Goal: Information Seeking & Learning: Learn about a topic

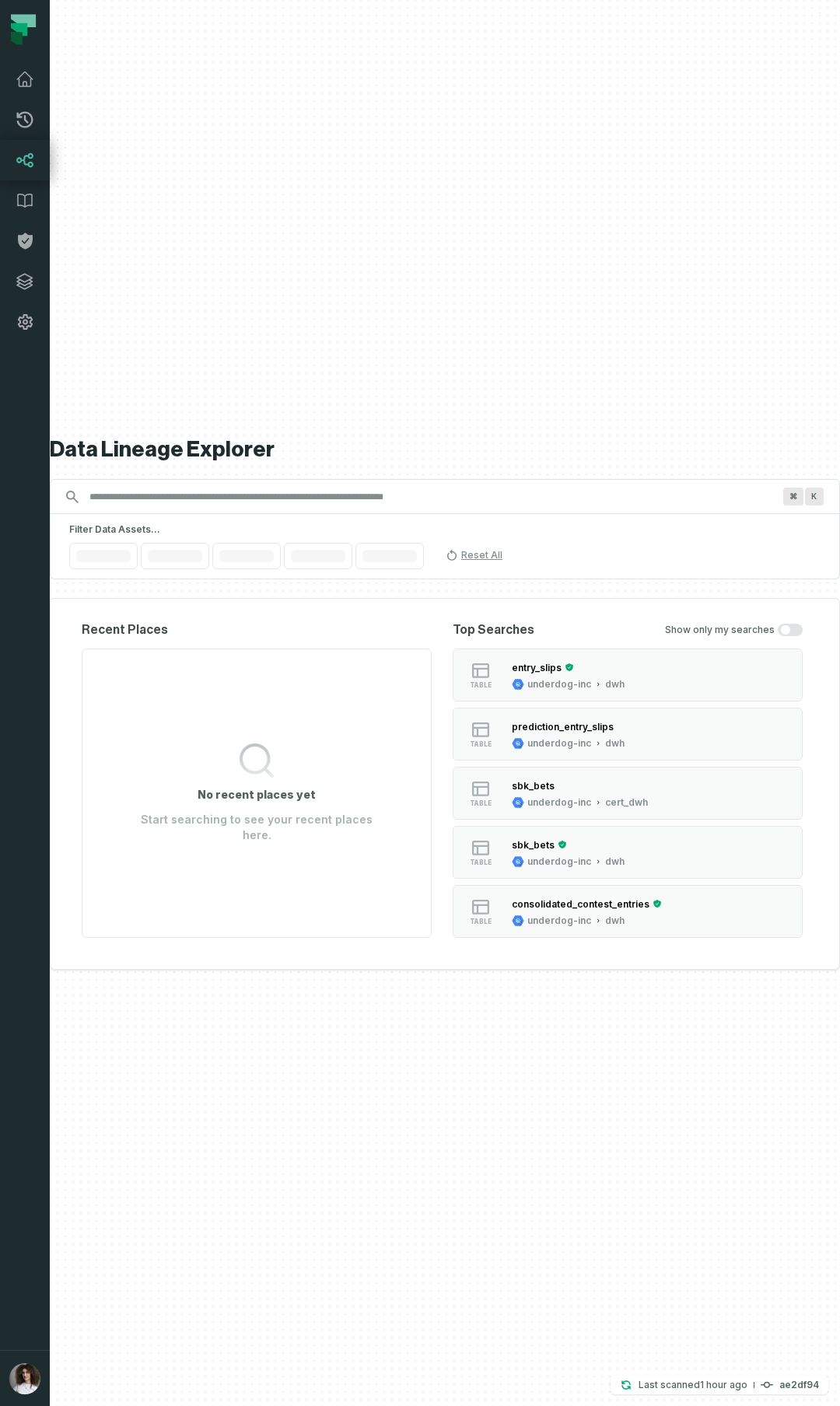
click at [43, 695] on button "button" at bounding box center [25, 846] width 49 height 1009
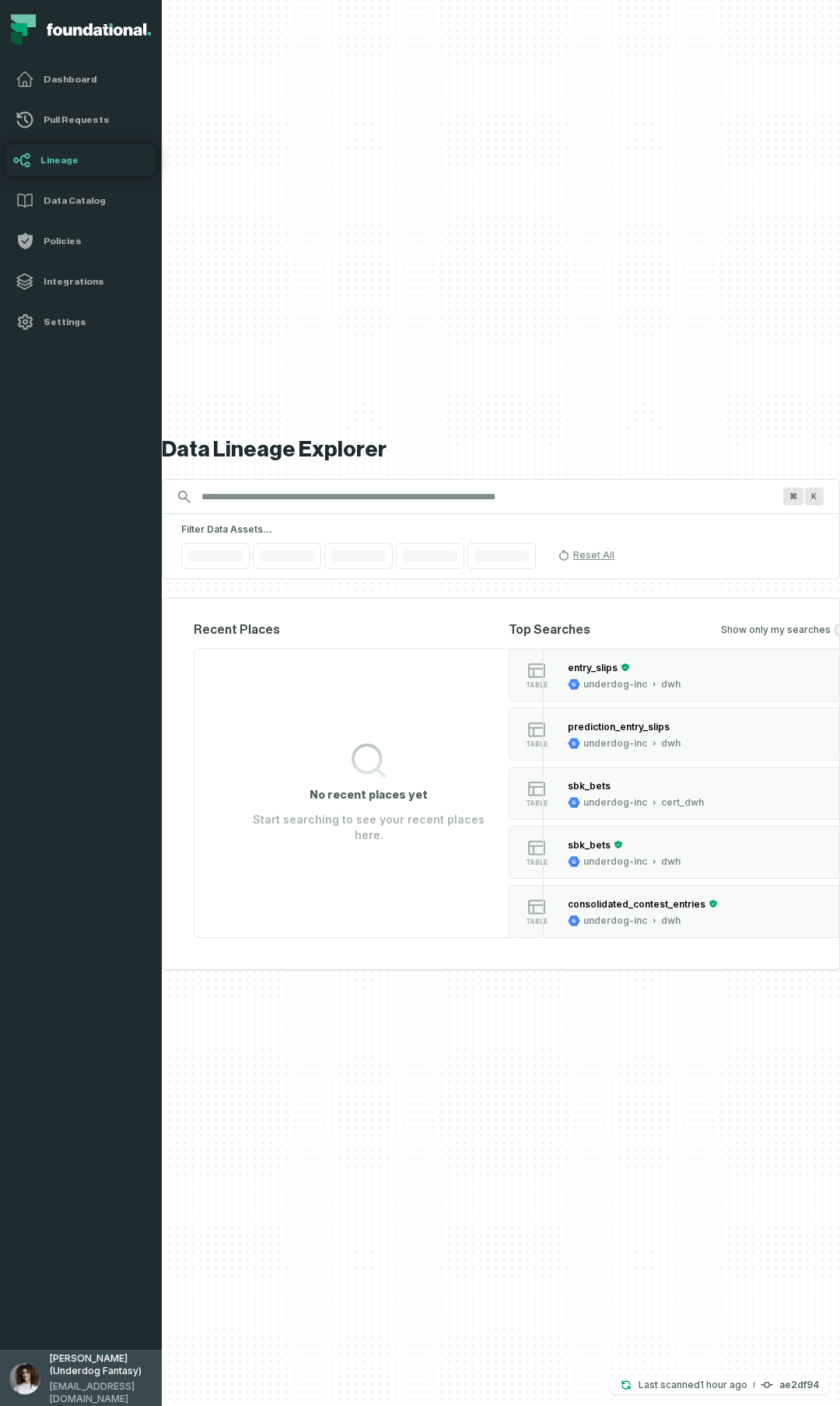
click at [42, 695] on button "Aluma Gelbard (Underdog Fantasy) aluma@foundational.io" at bounding box center [81, 1378] width 162 height 56
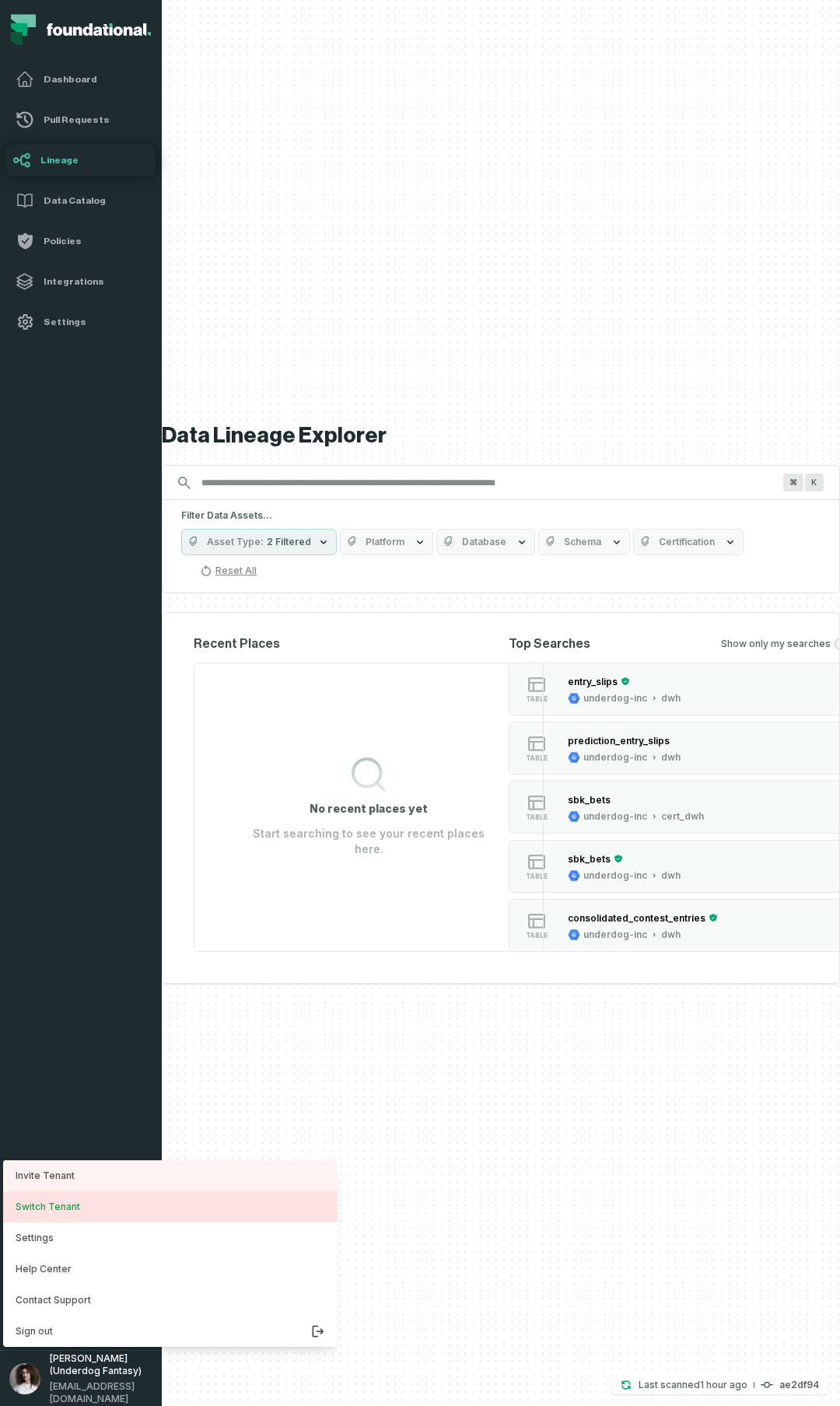
click at [44, 695] on button "Switch Tenant" at bounding box center [170, 1208] width 333 height 32
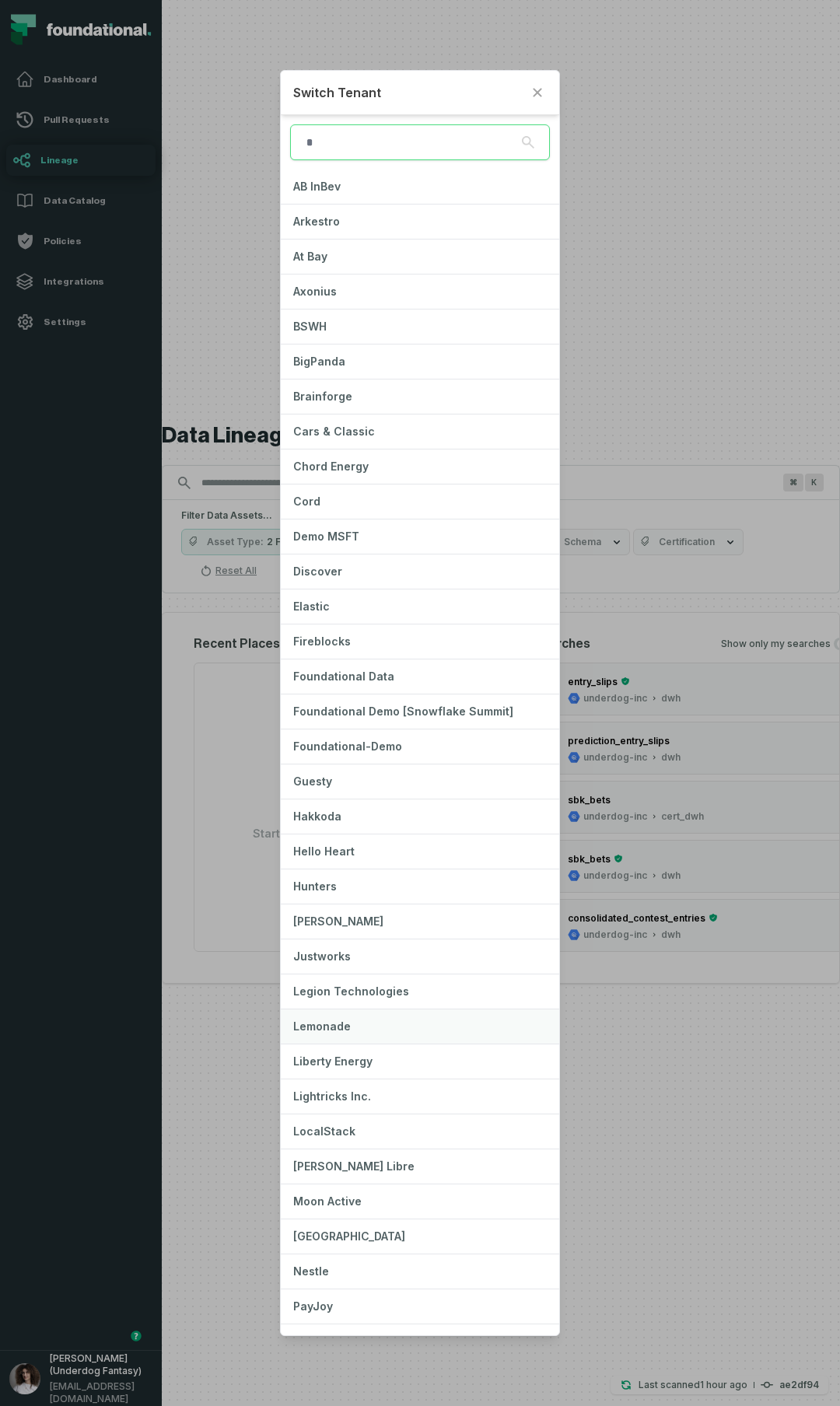
click at [336, 695] on button "Lemonade" at bounding box center [420, 1026] width 278 height 35
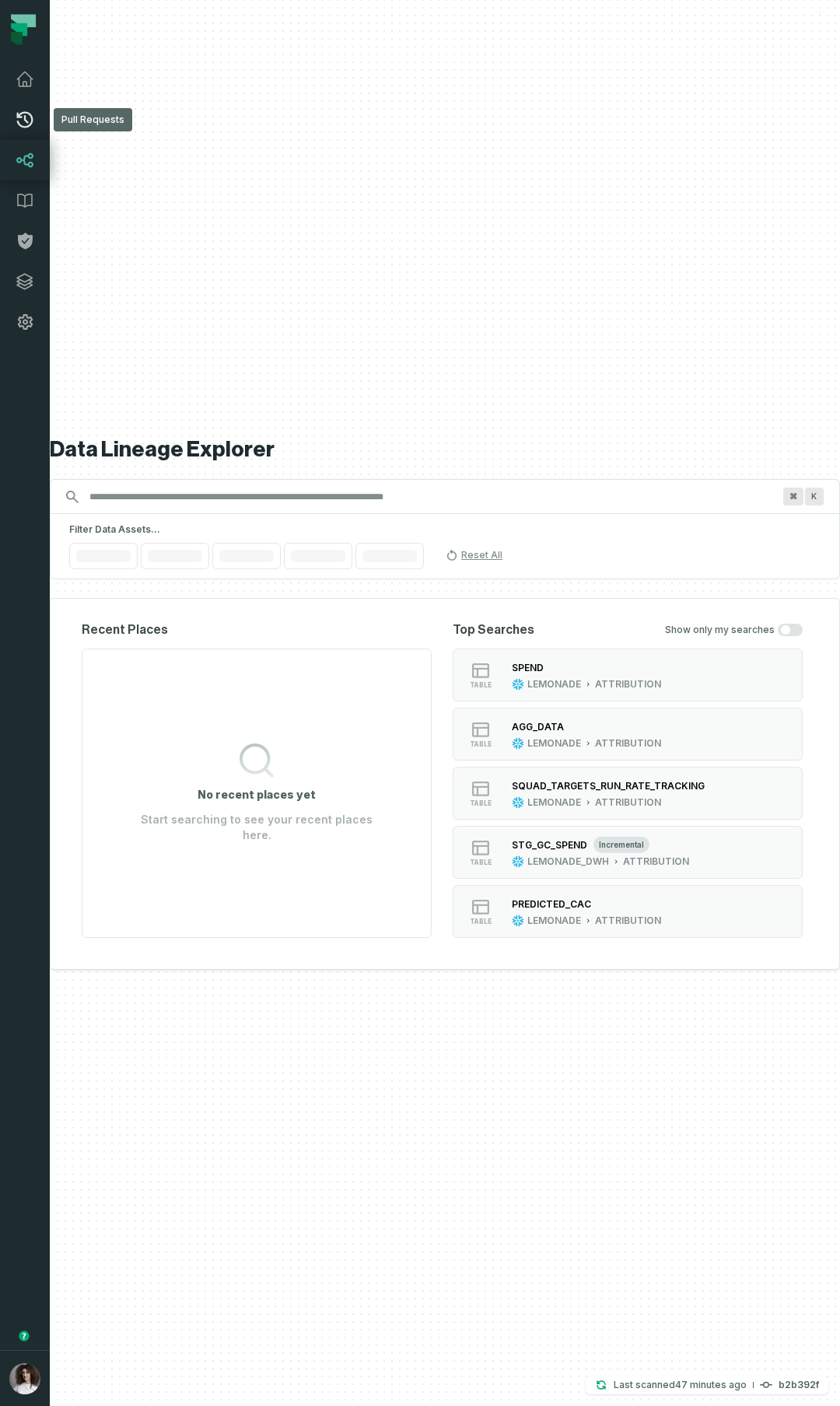
click at [25, 115] on icon at bounding box center [25, 119] width 19 height 19
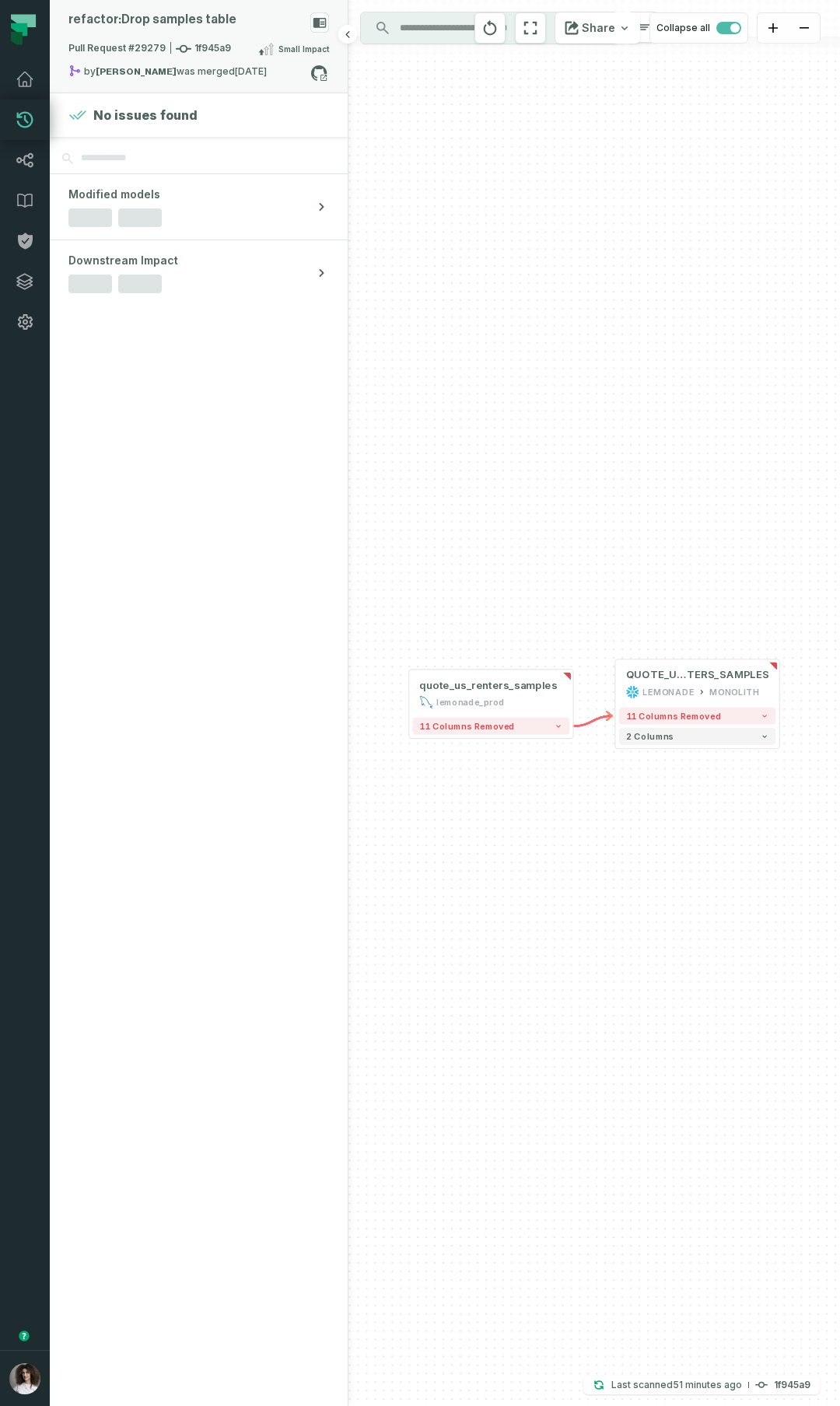
click at [320, 28] on rect at bounding box center [319, 23] width 19 height 21
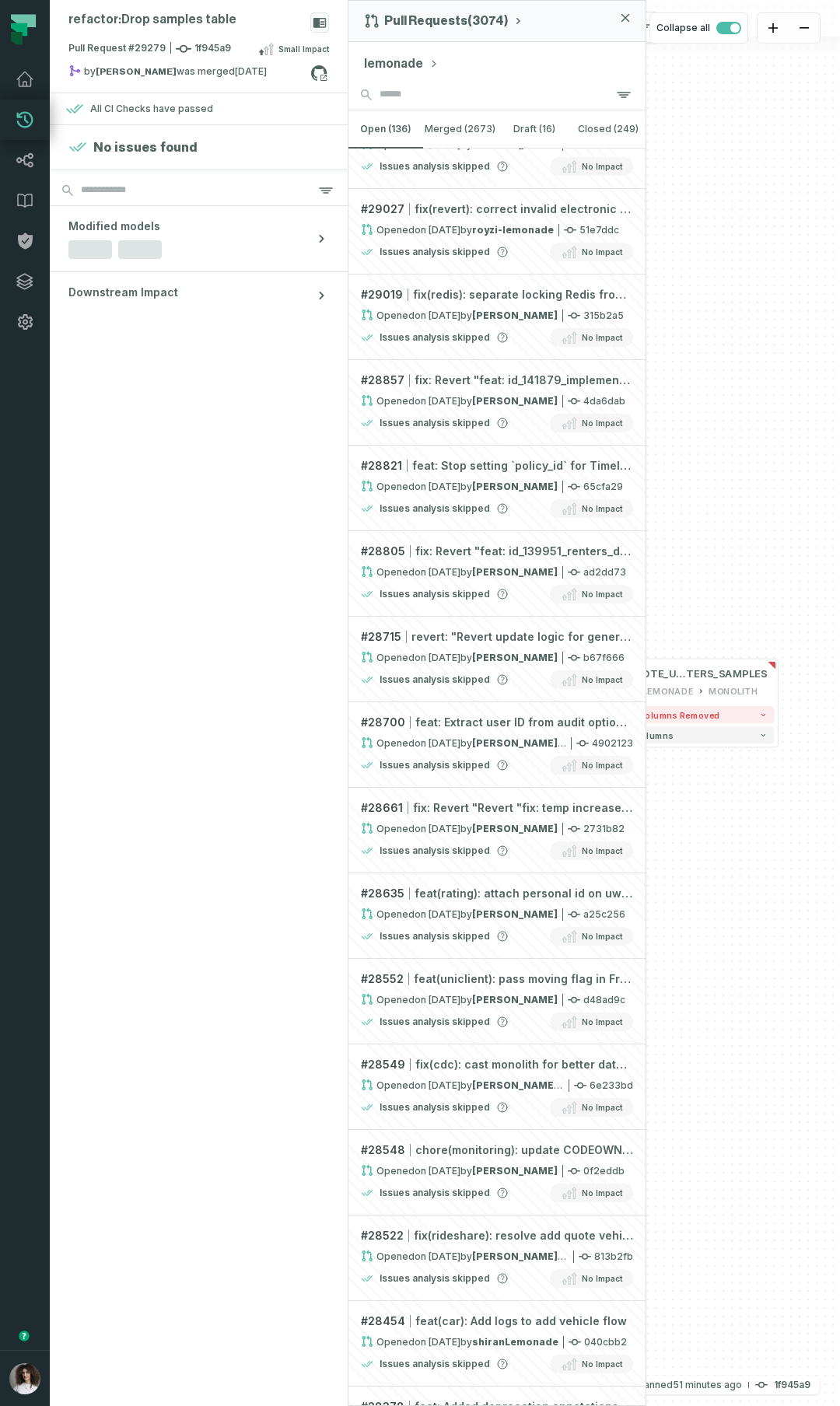
scroll to position [3058, 0]
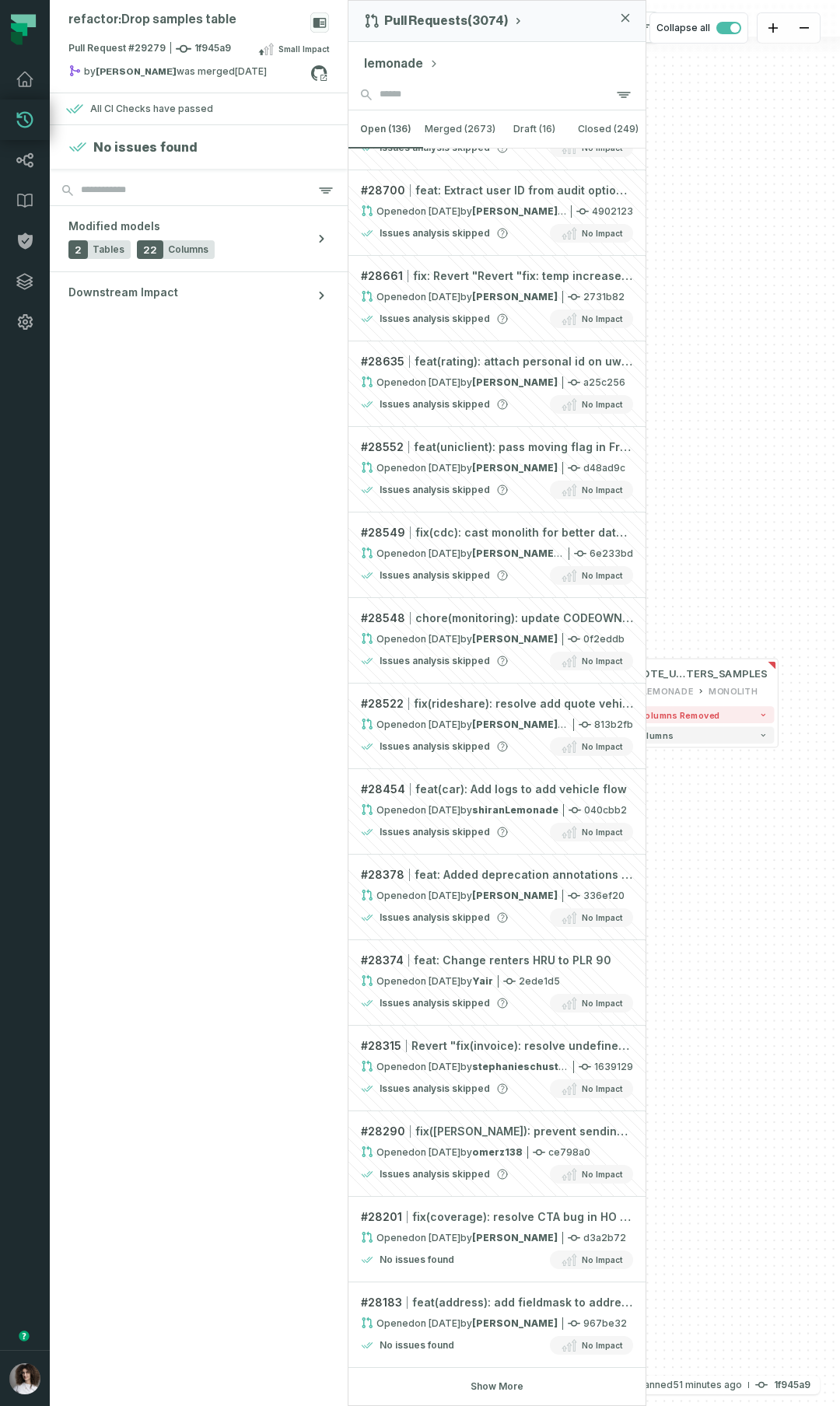
click at [529, 1388] on div "Show More" at bounding box center [496, 1386] width 297 height 13
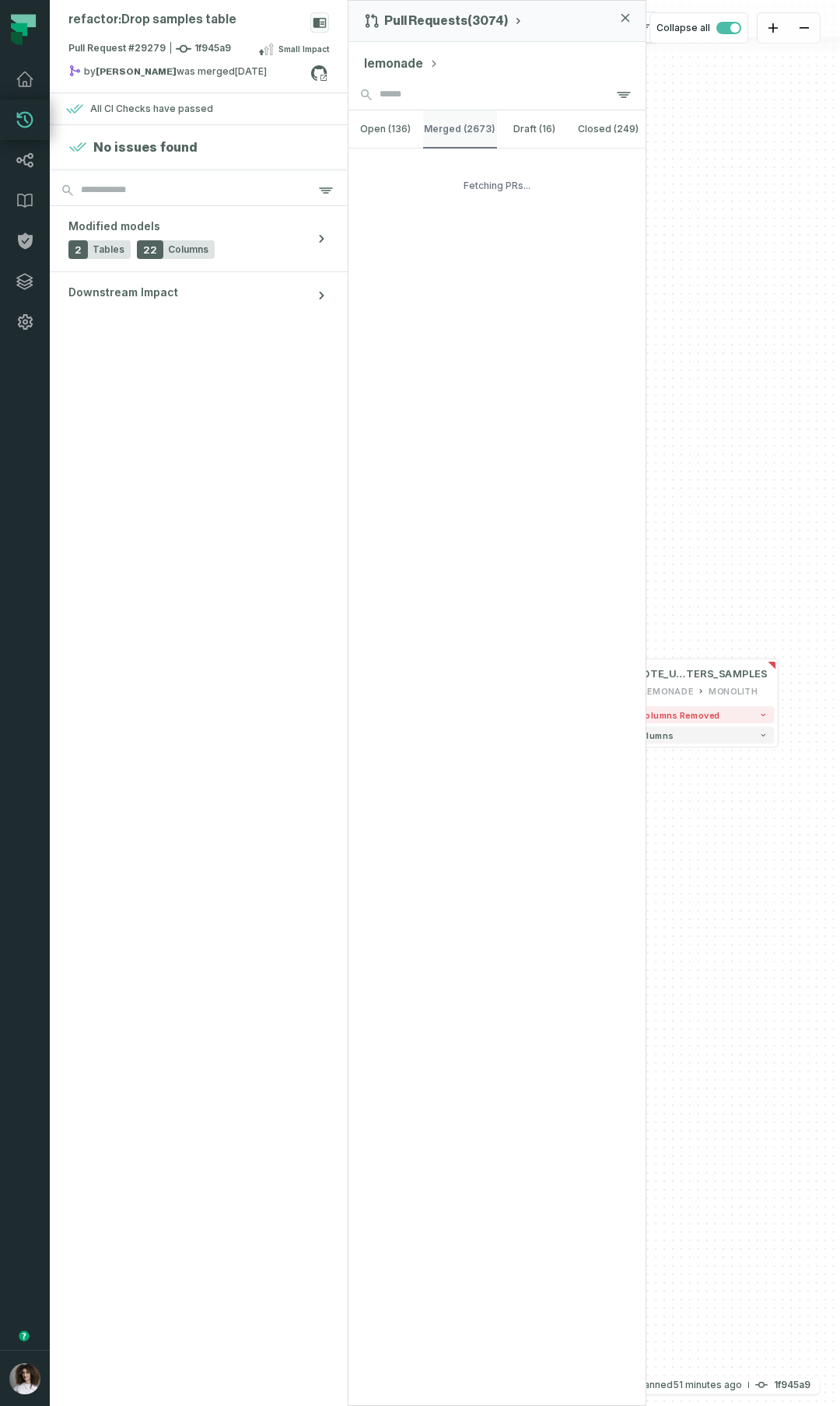
click at [486, 139] on button "merged (2673)" at bounding box center [460, 129] width 75 height 37
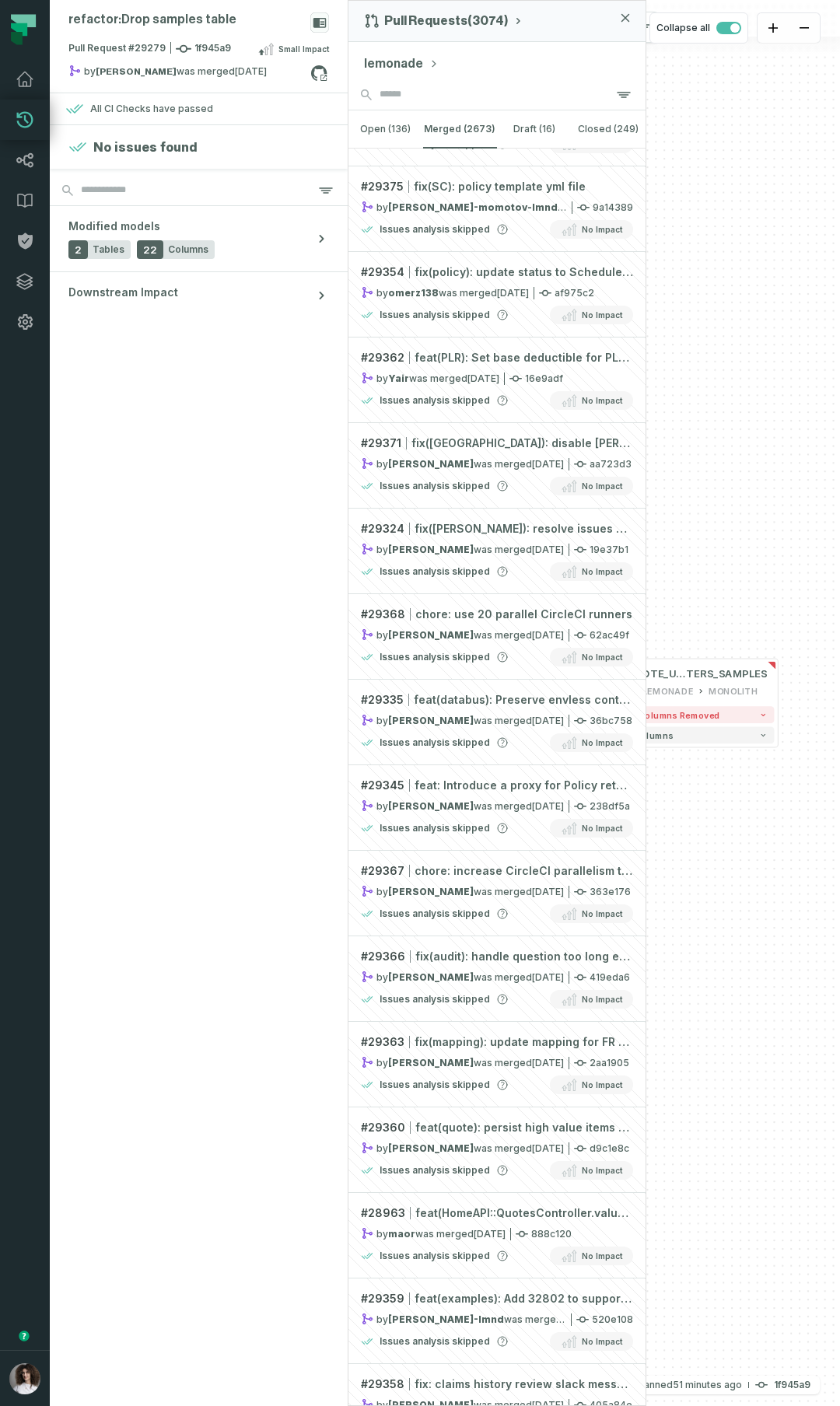
scroll to position [0, 0]
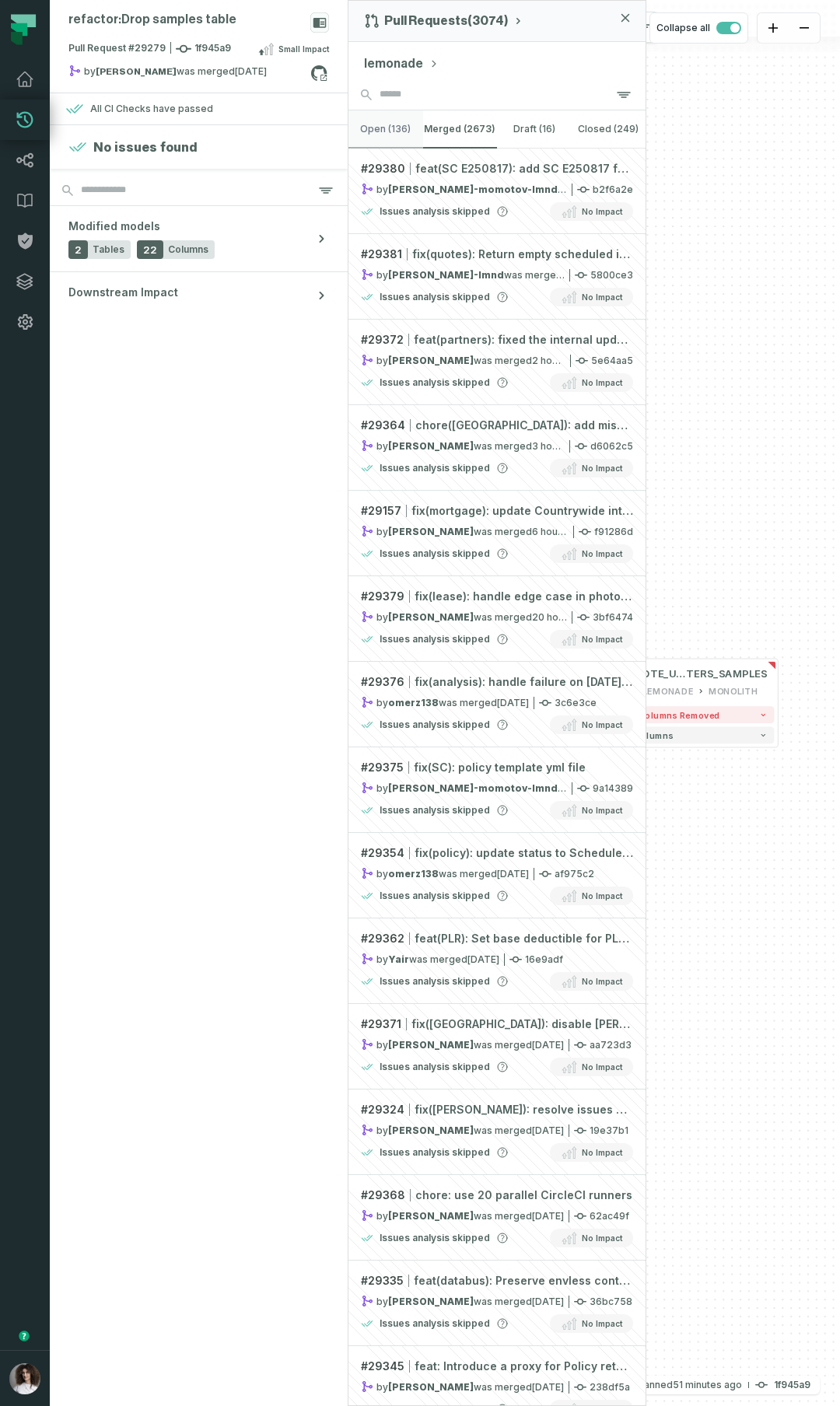
click at [386, 133] on button "open (136)" at bounding box center [385, 129] width 75 height 37
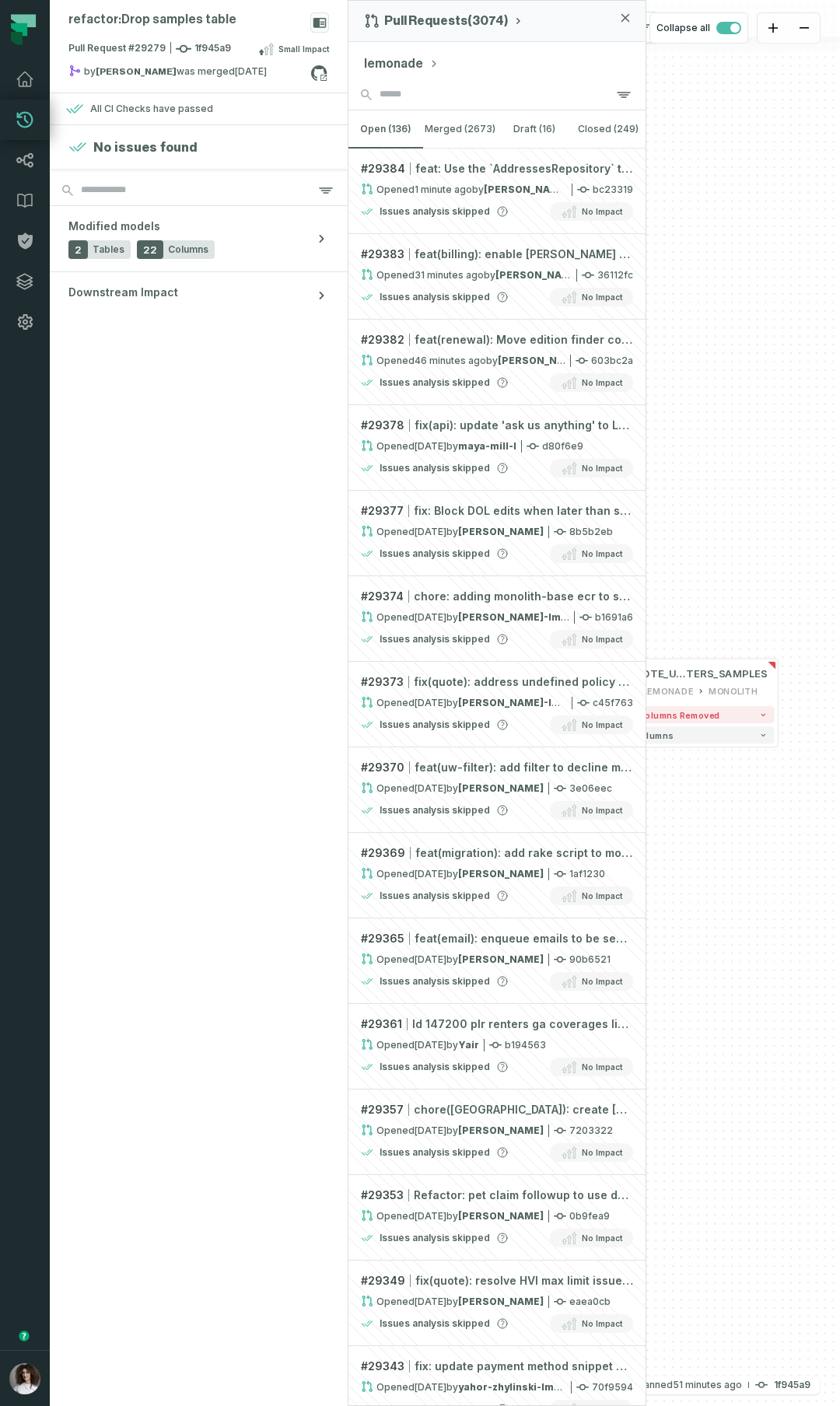
click at [423, 72] on button "lemonade" at bounding box center [401, 63] width 75 height 19
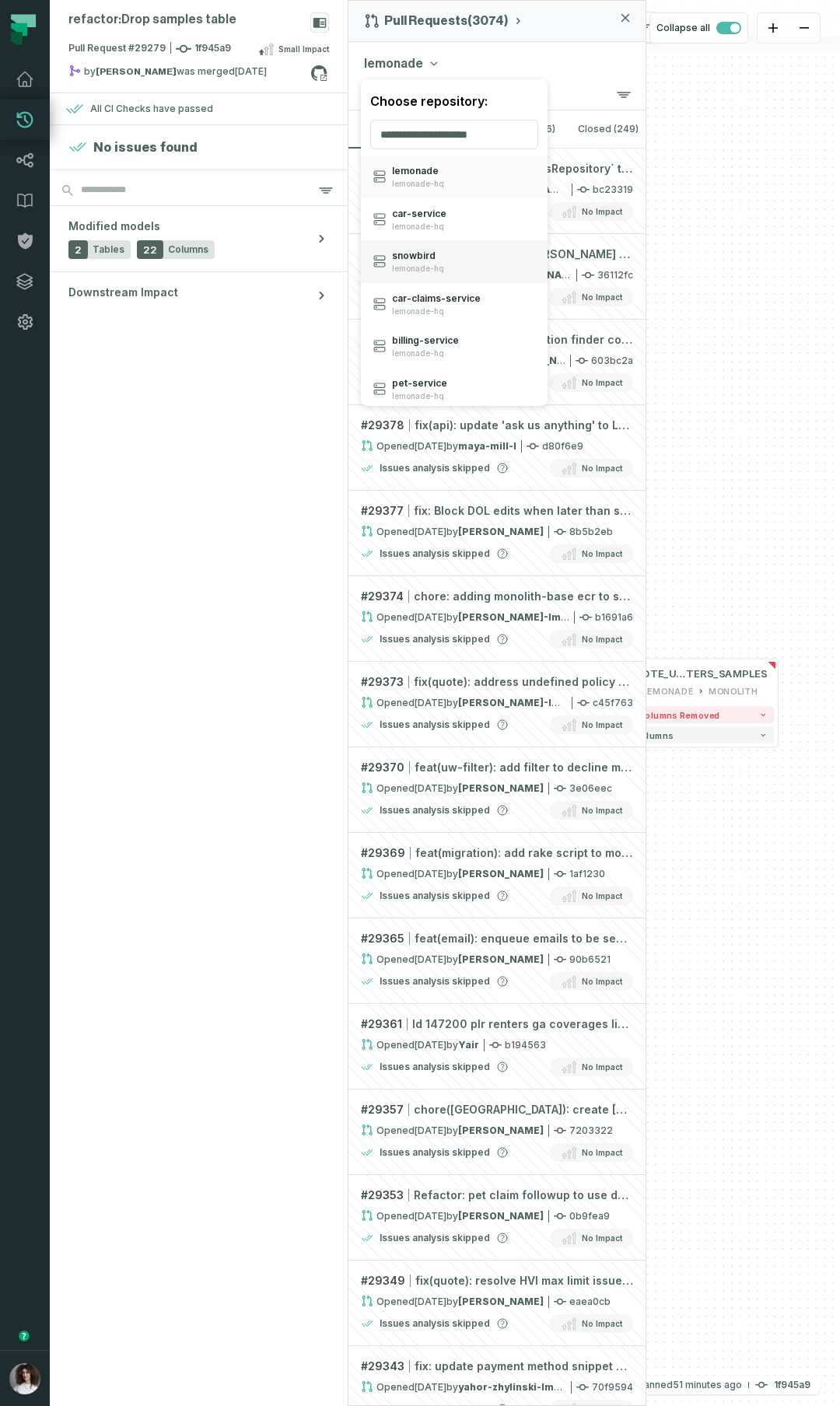
click at [500, 250] on div "snowbird lemonade-hq" at bounding box center [454, 261] width 186 height 42
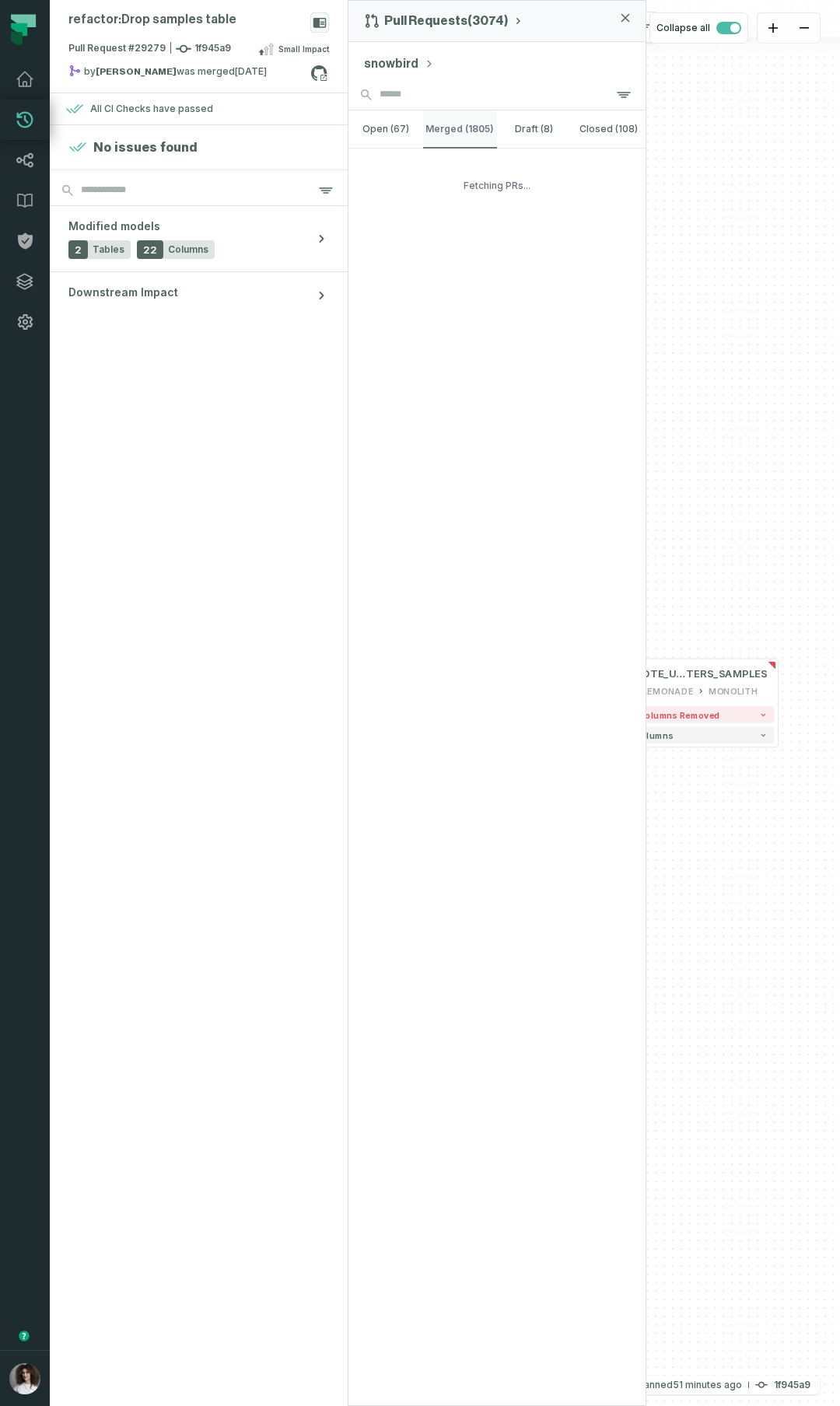
click at [459, 114] on button "merged (1805)" at bounding box center [460, 129] width 75 height 37
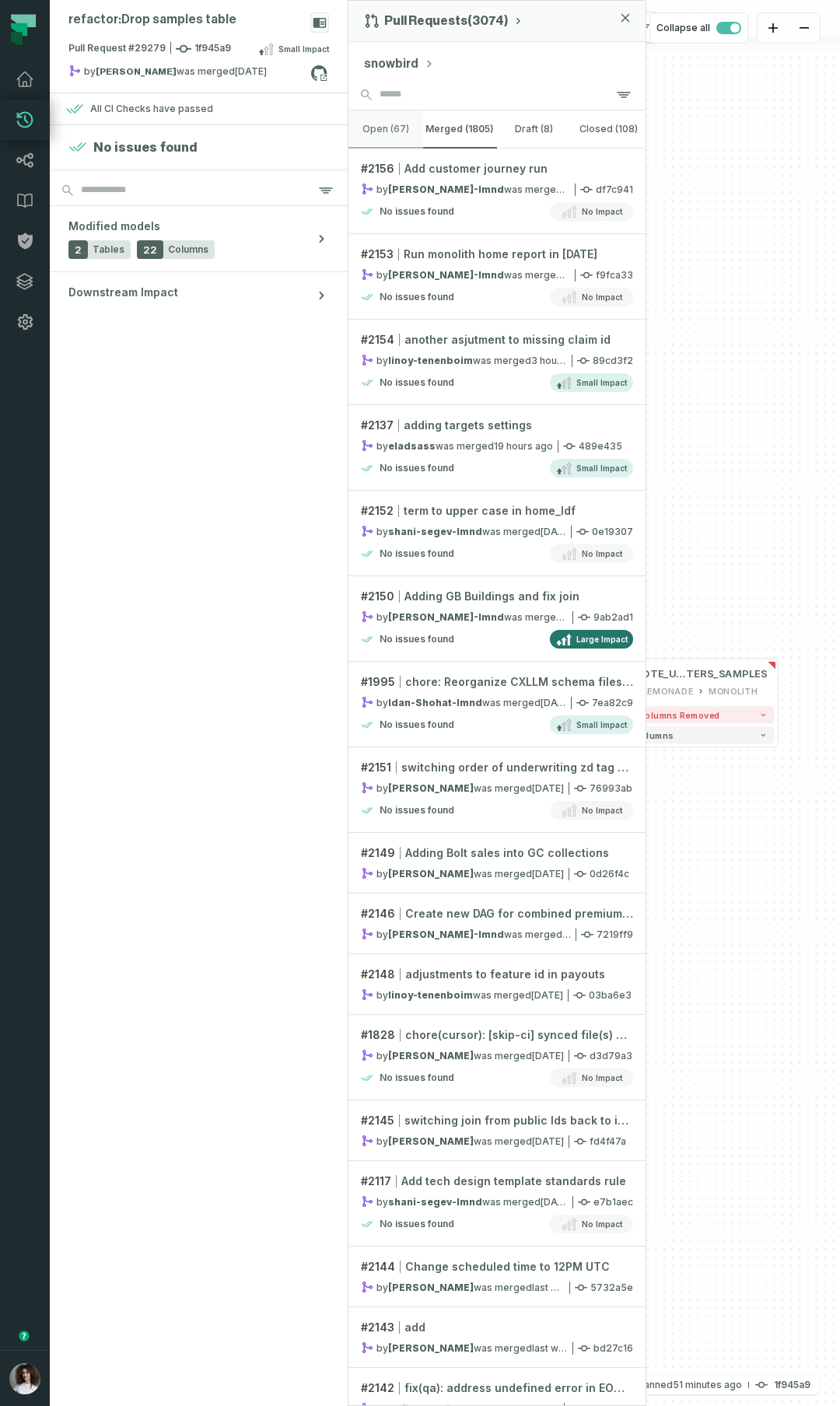
click at [379, 136] on button "open (67)" at bounding box center [385, 129] width 75 height 37
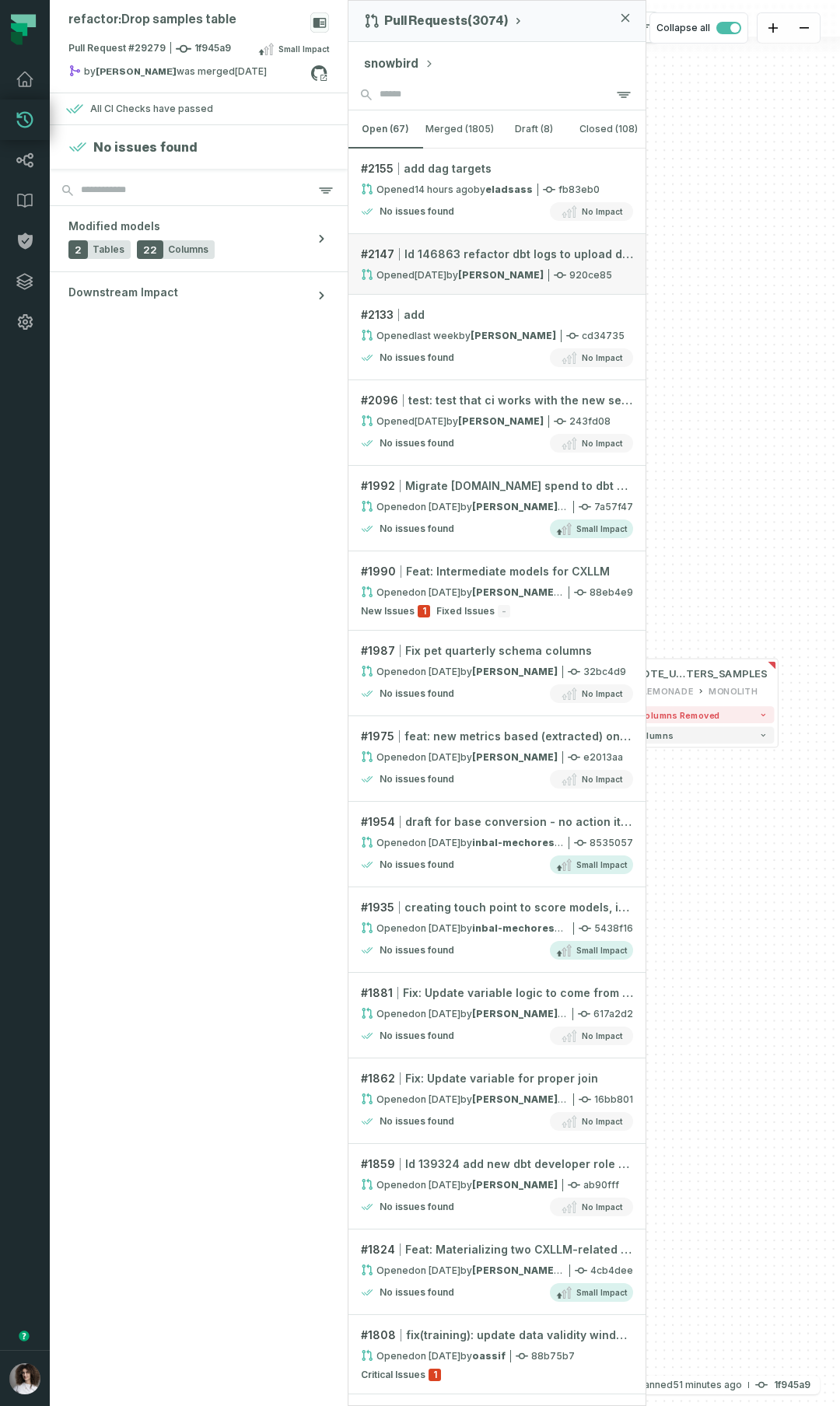
click at [500, 261] on span "Id 146863 refactor dbt logs to upload deliverables in ci" at bounding box center [519, 254] width 229 height 16
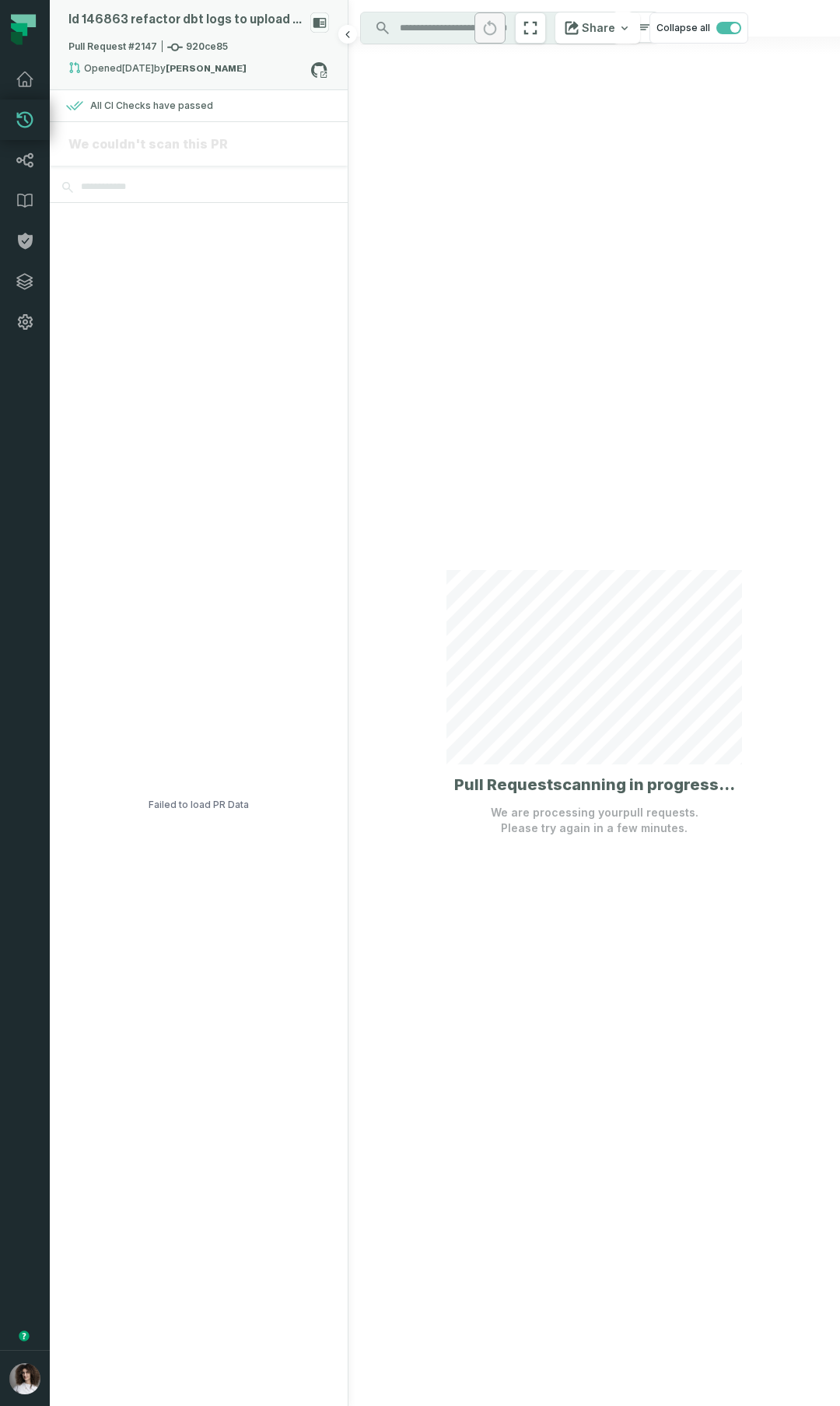
click at [211, 42] on span "Pull Request #2147 920ce85" at bounding box center [148, 47] width 160 height 16
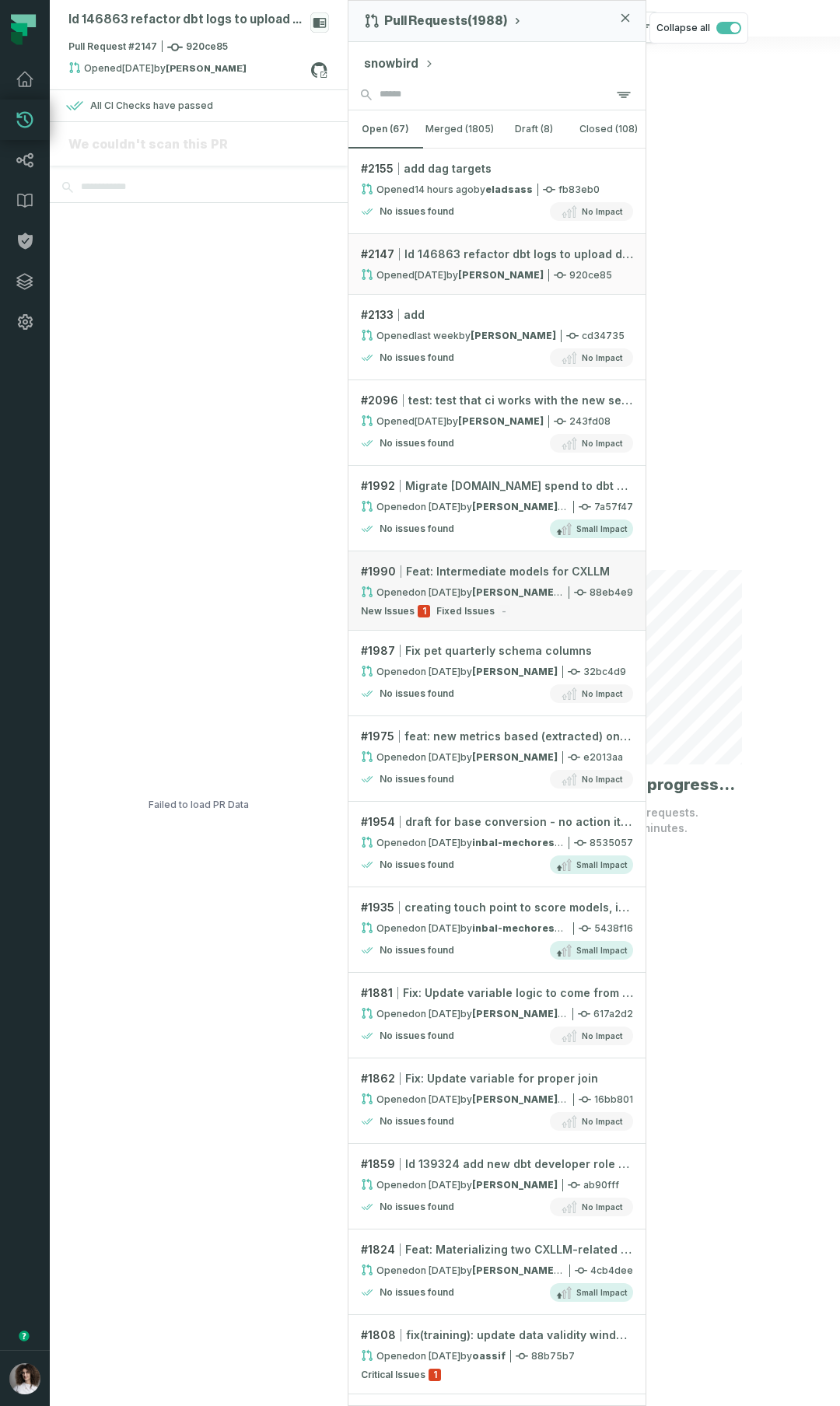
click at [566, 560] on link "# 1990 Feat: Intermediate models for CXLLM Opened [DATE] 5:07:20 PM by [PERSON_…" at bounding box center [496, 591] width 297 height 79
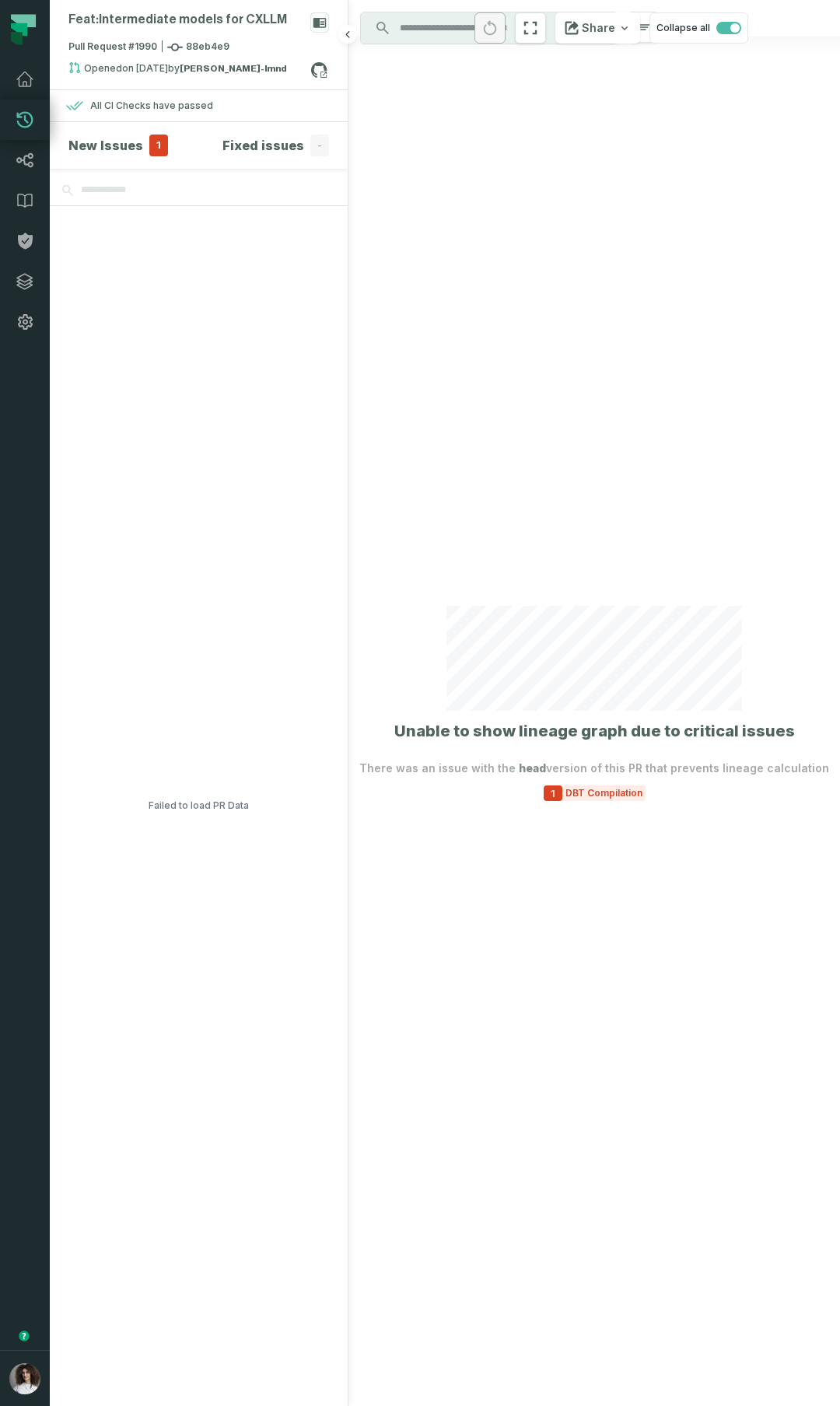
click at [126, 134] on div "New Issues 1" at bounding box center [117, 145] width 100 height 22
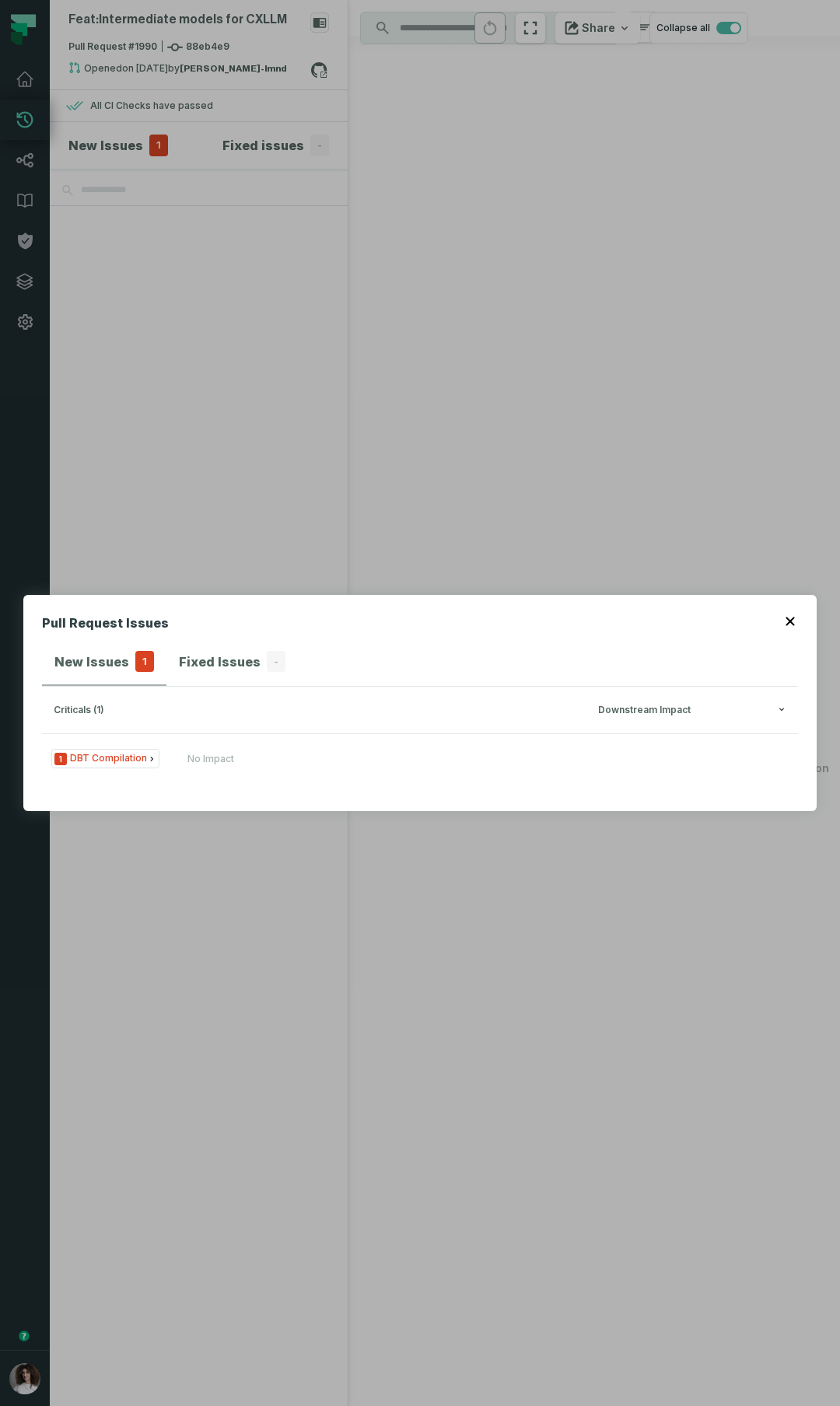
click at [460, 201] on div "Pull Request Issues New Issues 1 Fixed Issues - criticals (1) Downstream Impact…" at bounding box center [420, 703] width 840 height 1406
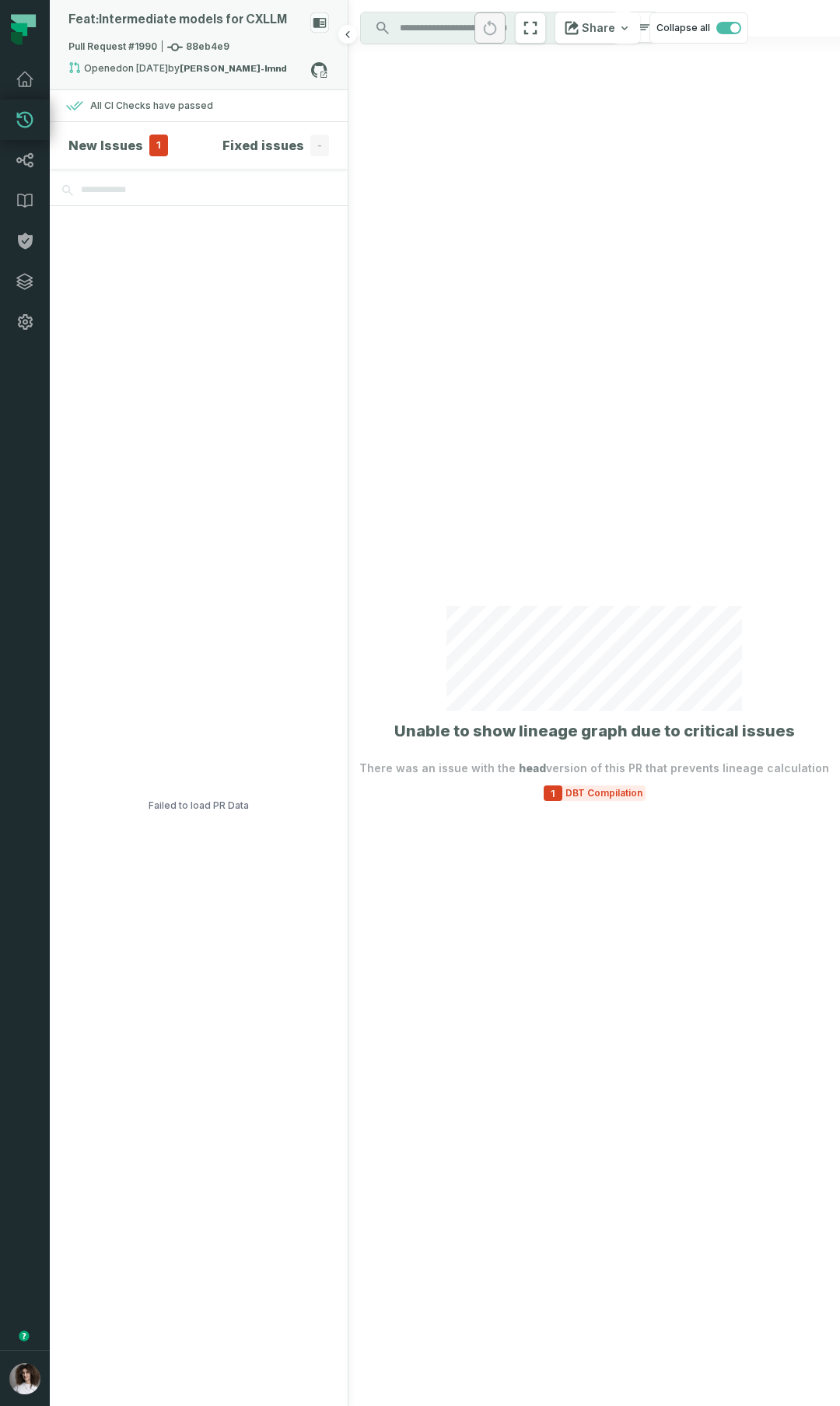
click at [315, 34] on div "Feat: Intermediate models for CXLLM" at bounding box center [198, 27] width 260 height 28
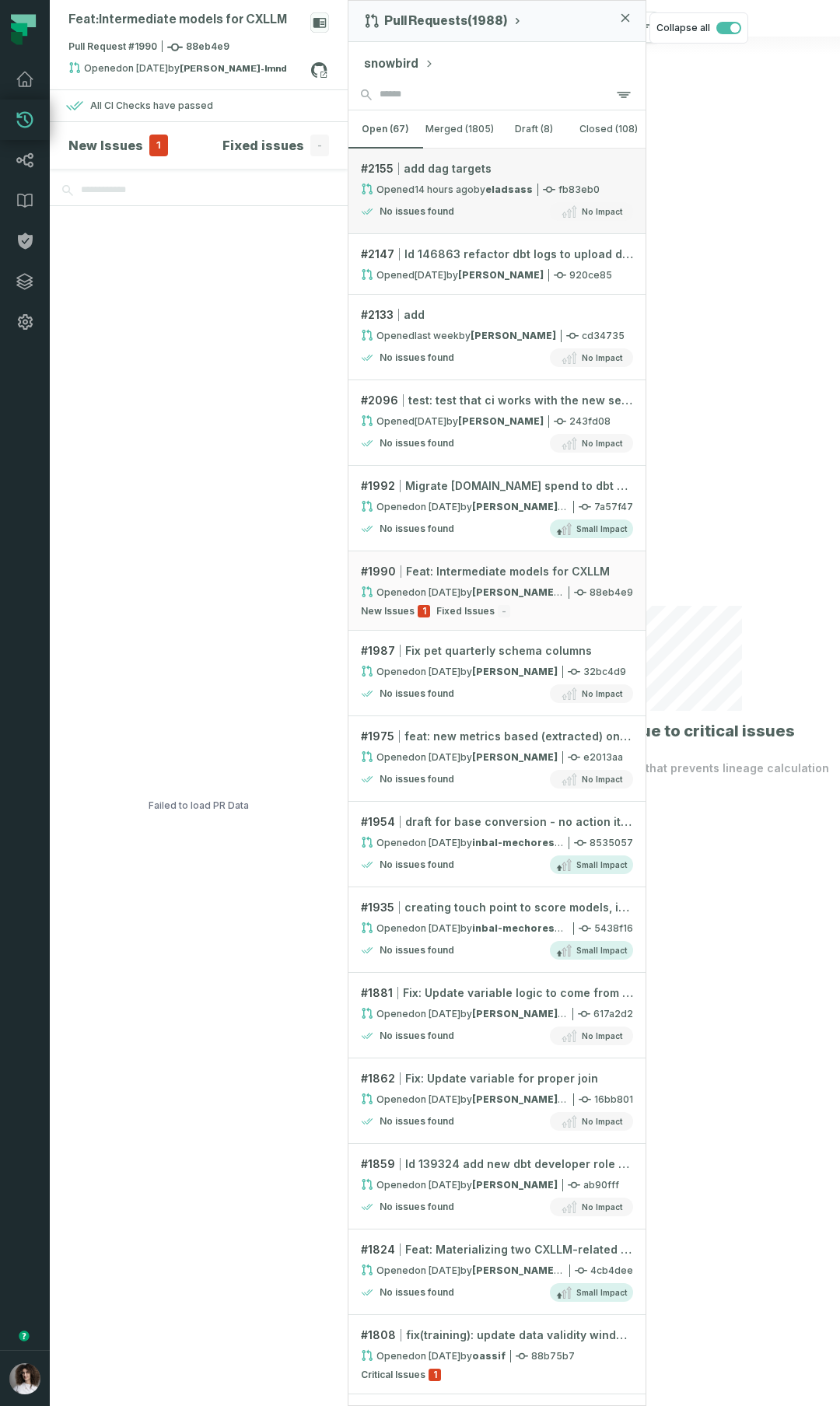
click at [473, 190] on div "Opened [DATE] 11:52:21 PM by eladsass" at bounding box center [447, 188] width 172 height 13
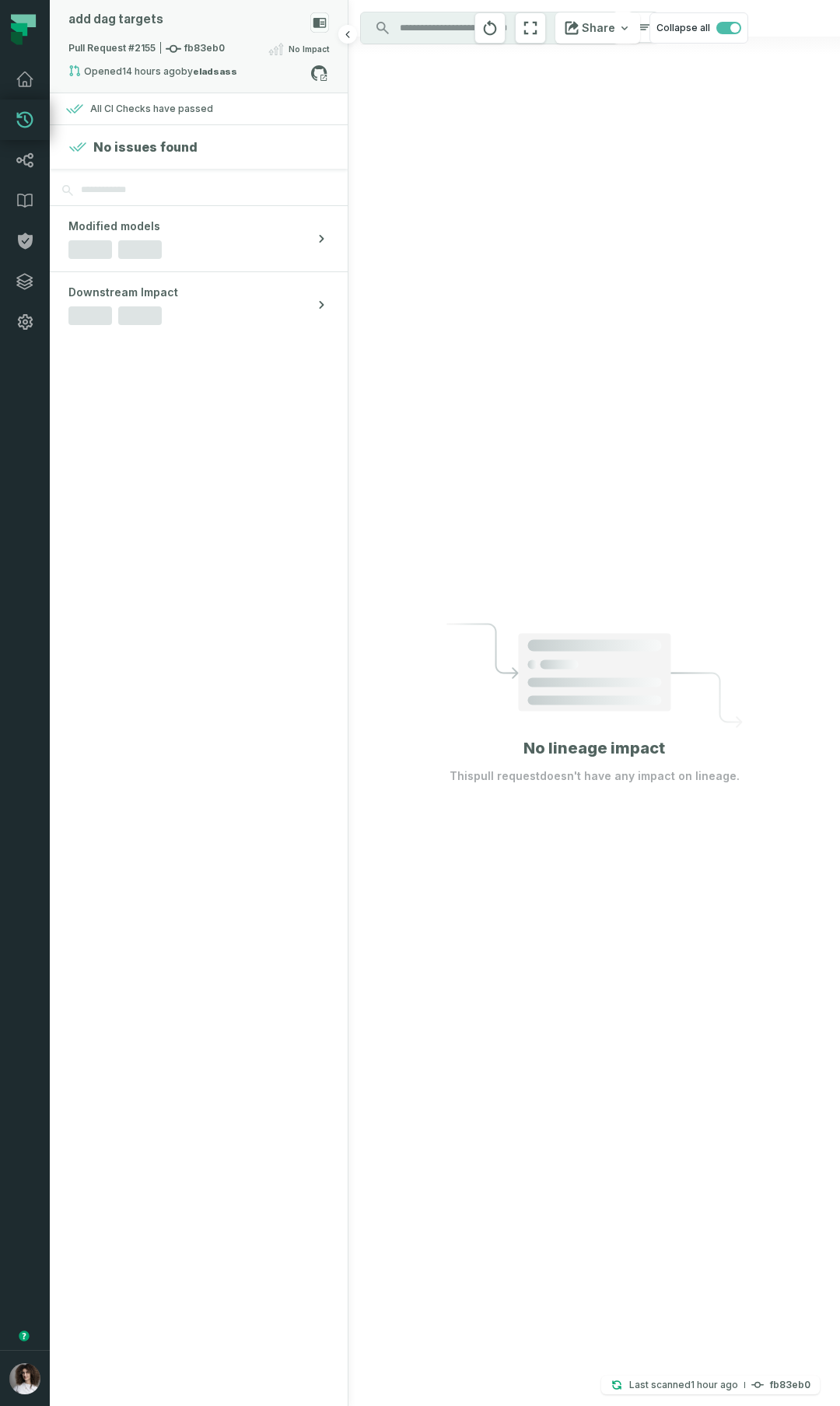
click at [321, 23] on icon at bounding box center [319, 23] width 13 height 10
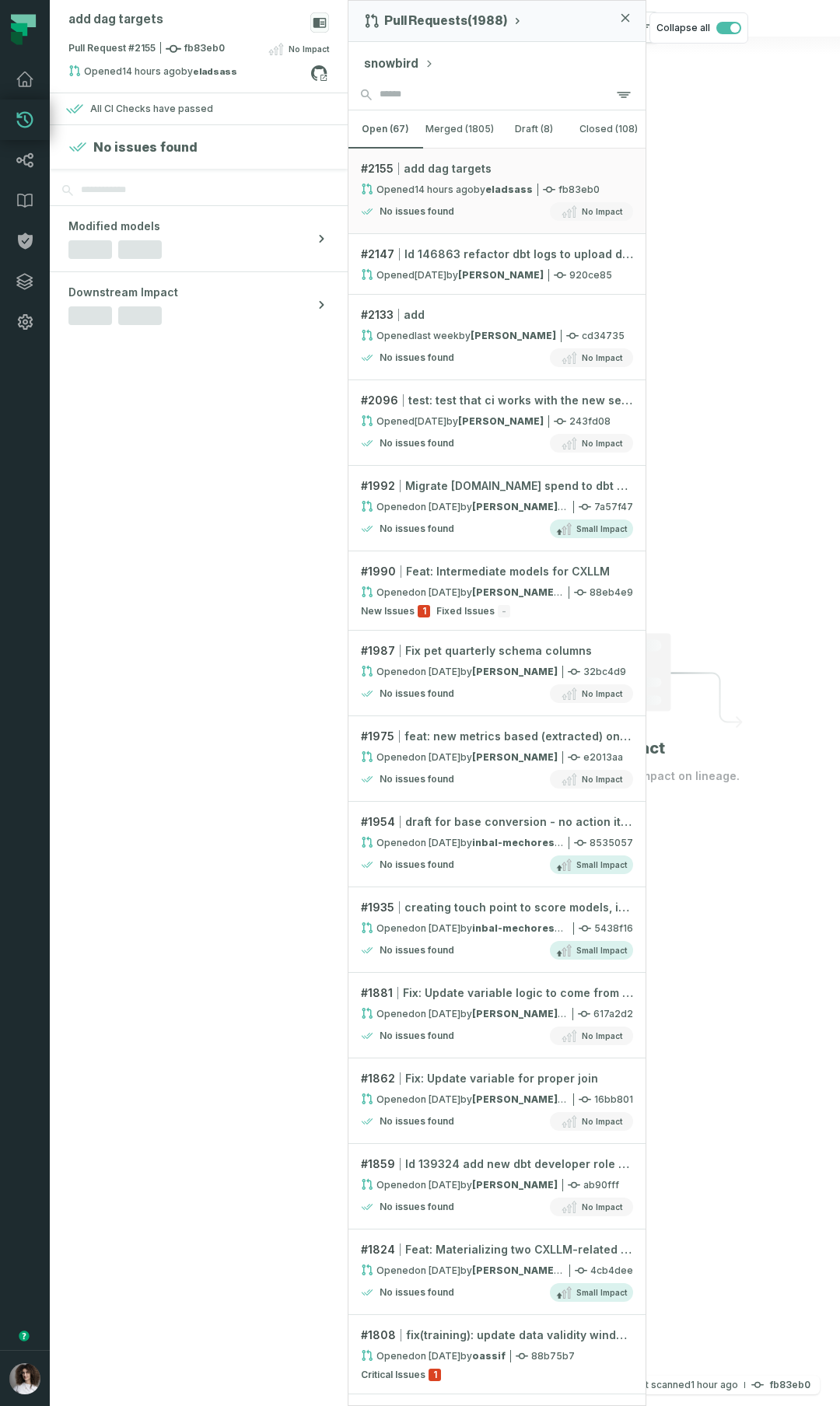
click at [401, 64] on button "snowbird" at bounding box center [398, 63] width 70 height 19
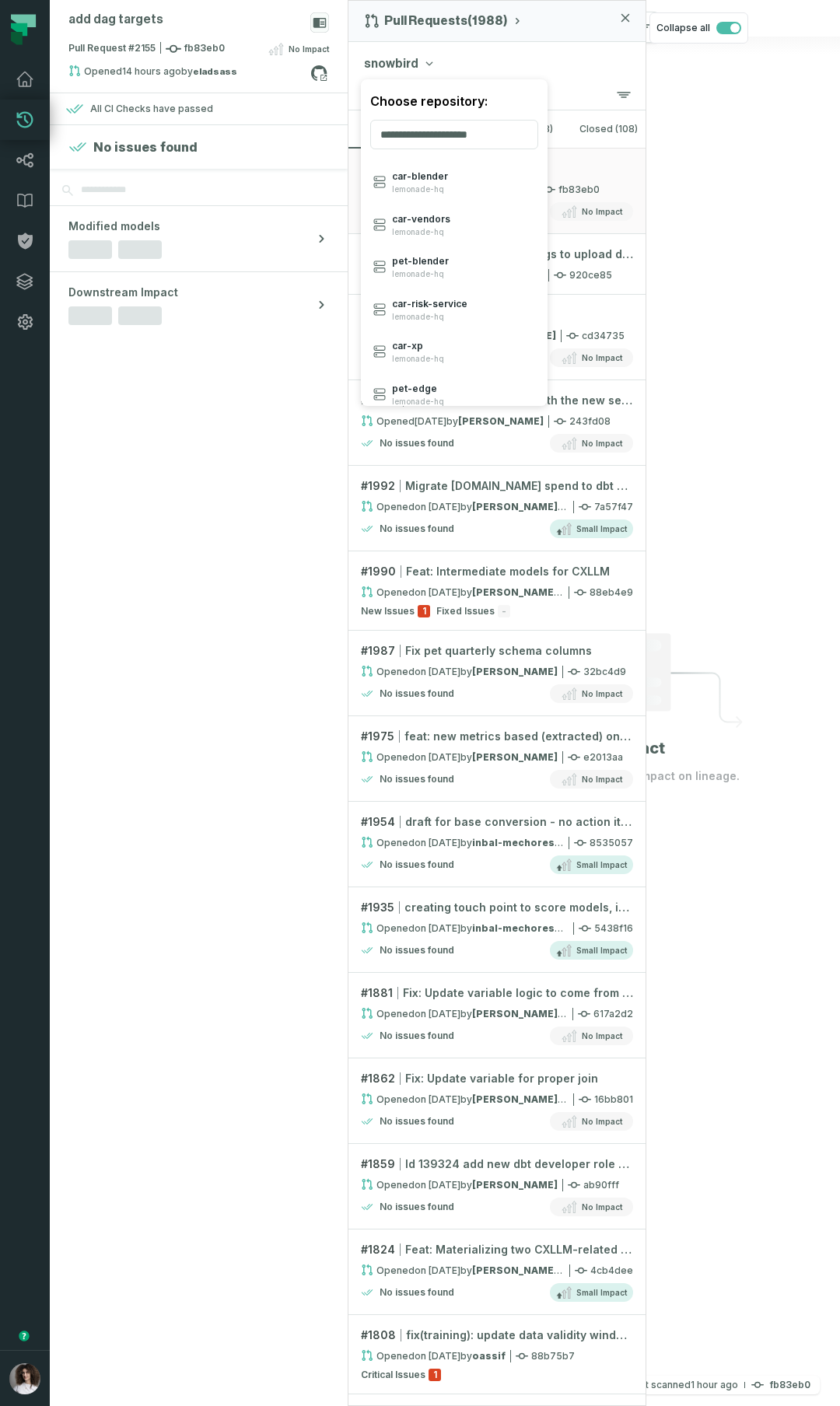
scroll to position [343, 0]
click at [480, 379] on div "pet- edge lemonade-hq" at bounding box center [454, 385] width 186 height 42
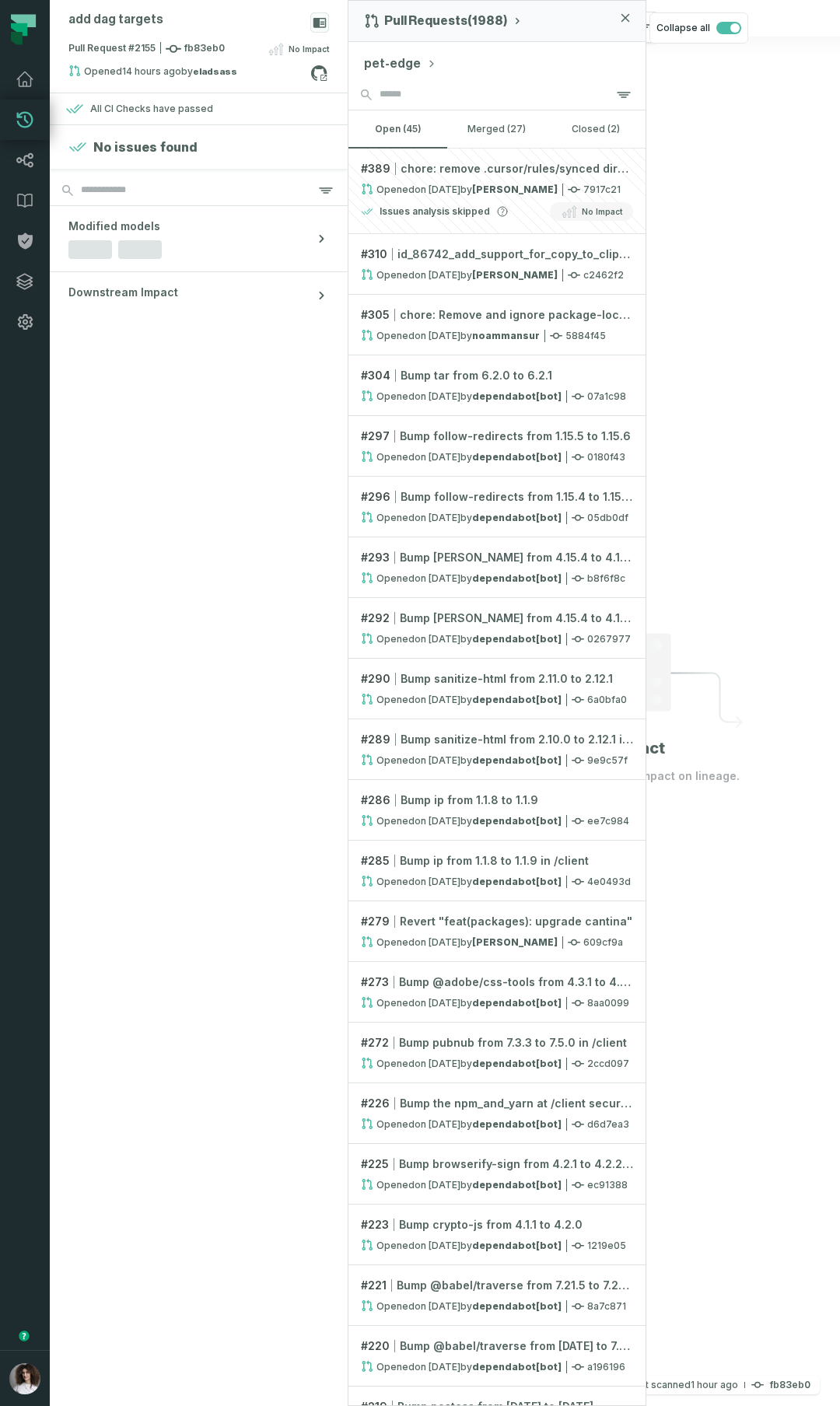
click at [414, 61] on button "pet-edge" at bounding box center [399, 63] width 72 height 19
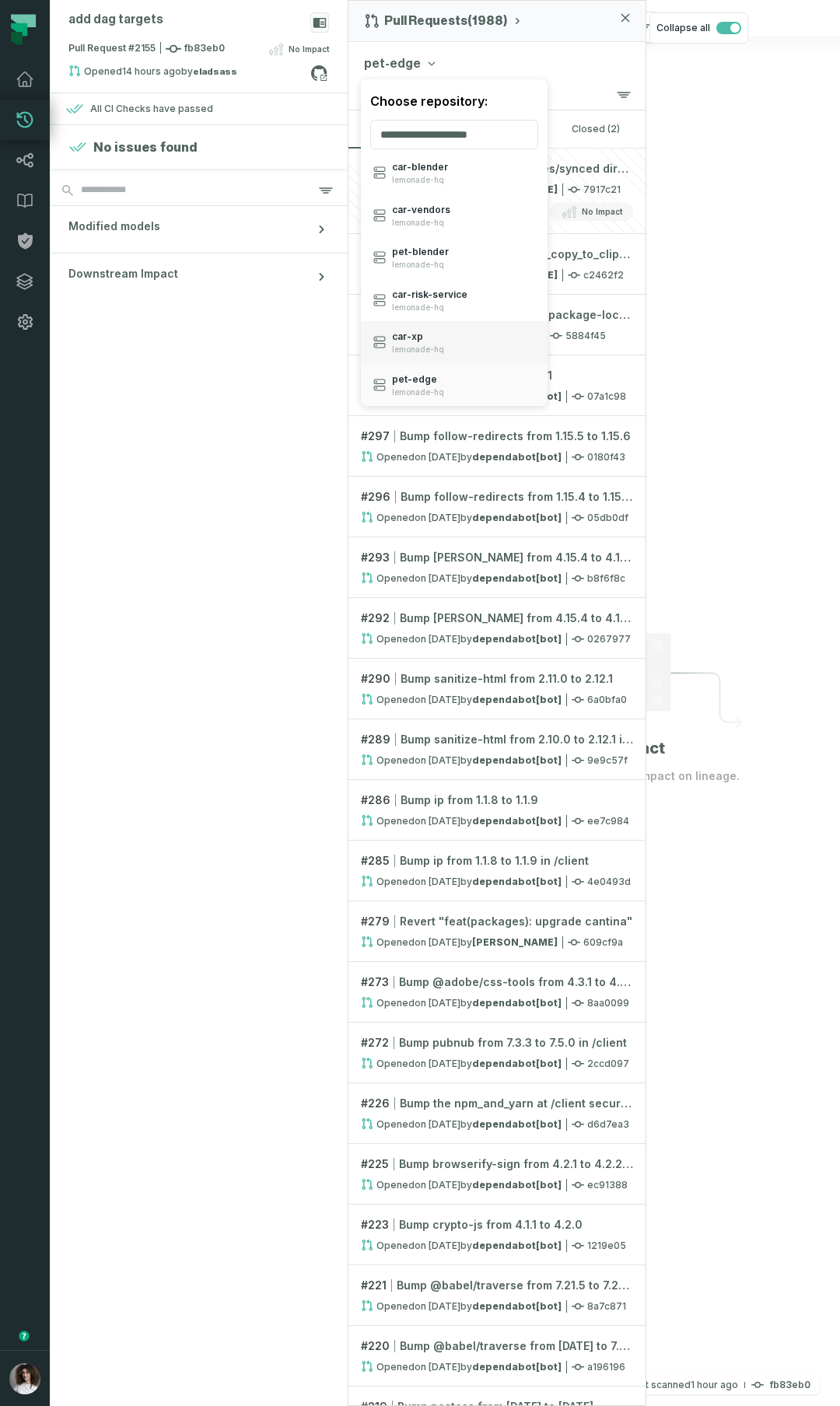
click at [442, 349] on div "car- xp lemonade-hq" at bounding box center [454, 342] width 186 height 42
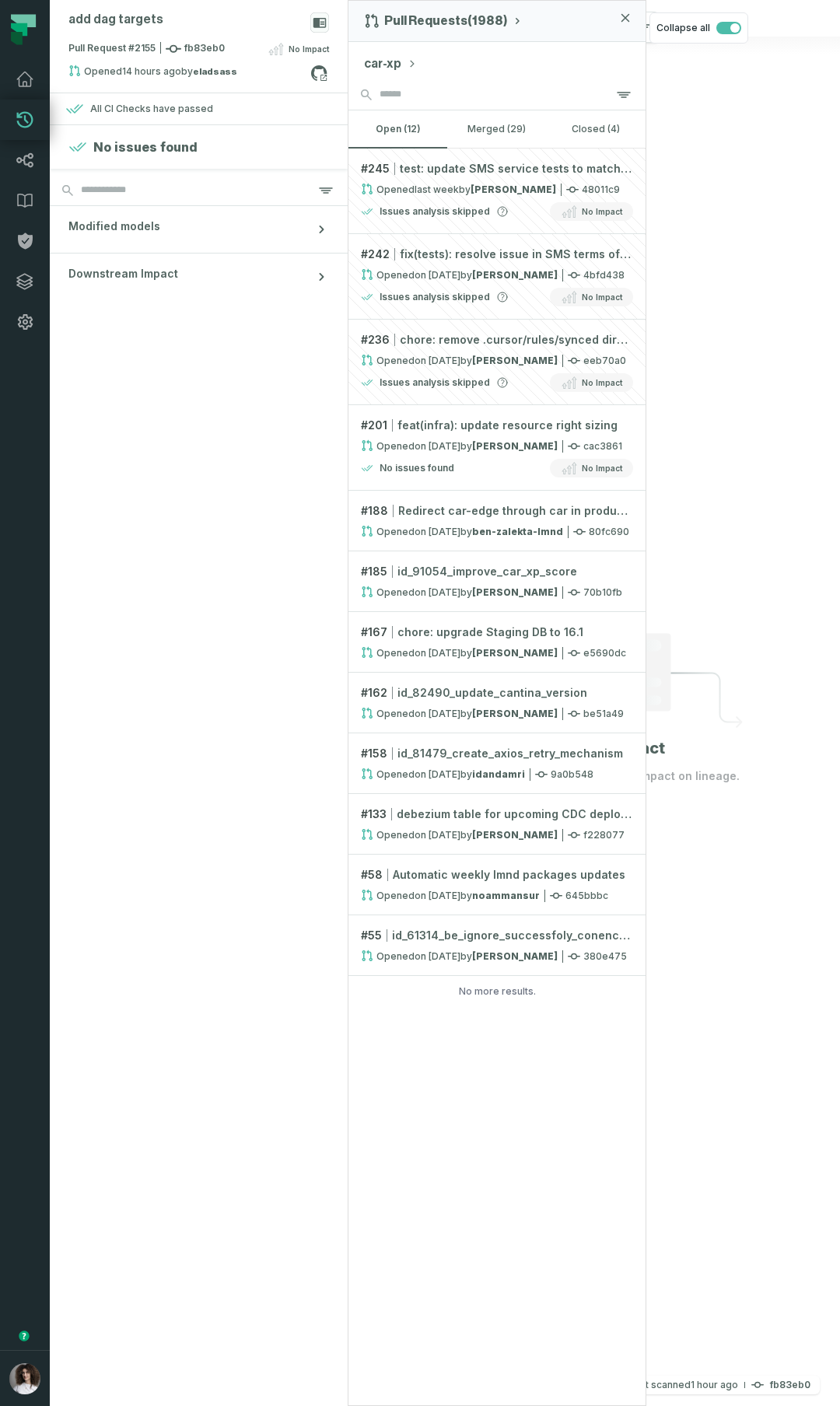
click at [388, 66] on button "car-xp" at bounding box center [390, 63] width 53 height 19
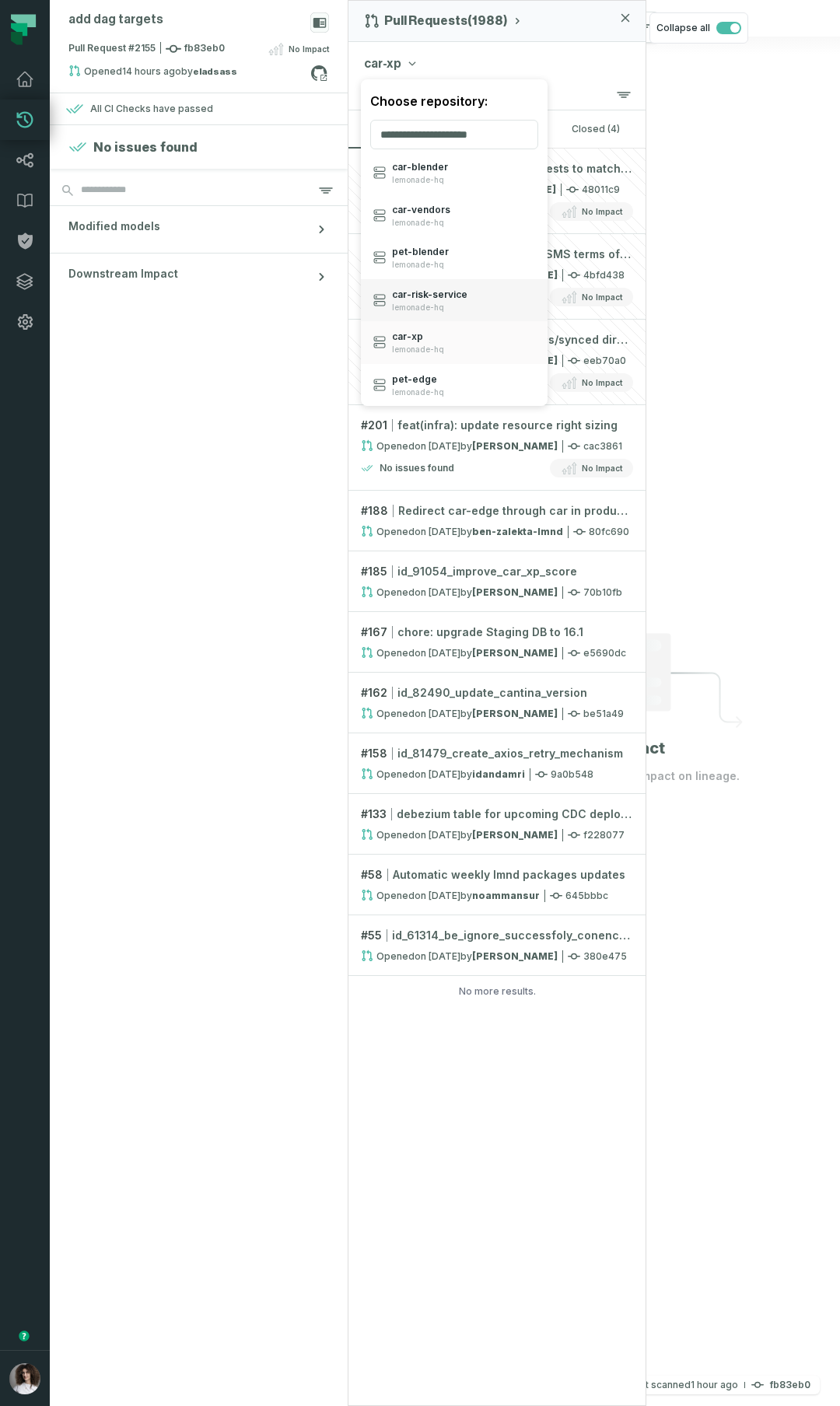
click at [467, 301] on div "car- risk- service lemonade-hq" at bounding box center [454, 300] width 186 height 42
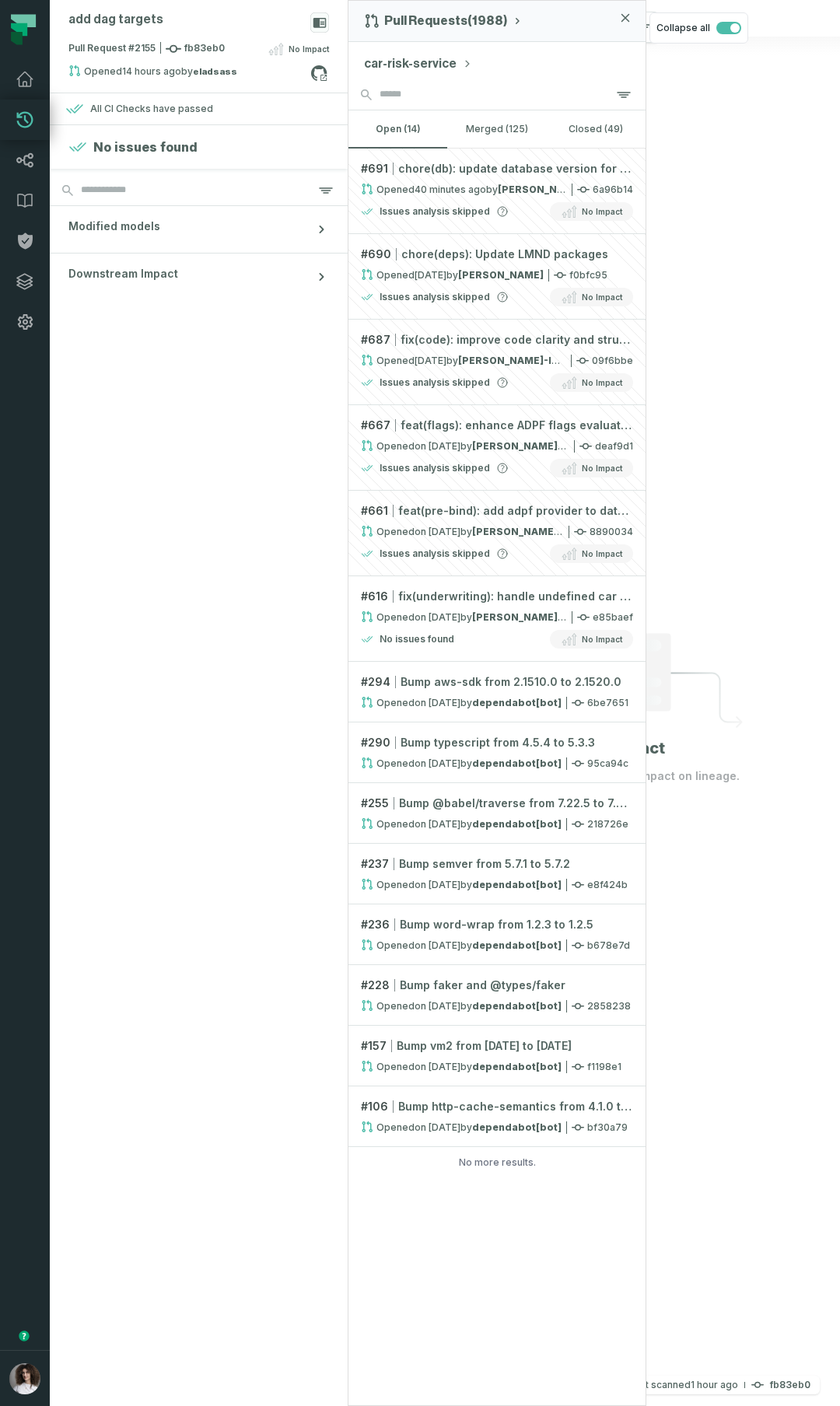
click at [391, 53] on div "car-risk-service" at bounding box center [496, 61] width 297 height 37
click at [393, 42] on div "car-risk-service" at bounding box center [496, 61] width 297 height 37
click at [382, 58] on button "car-risk-service" at bounding box center [418, 63] width 108 height 19
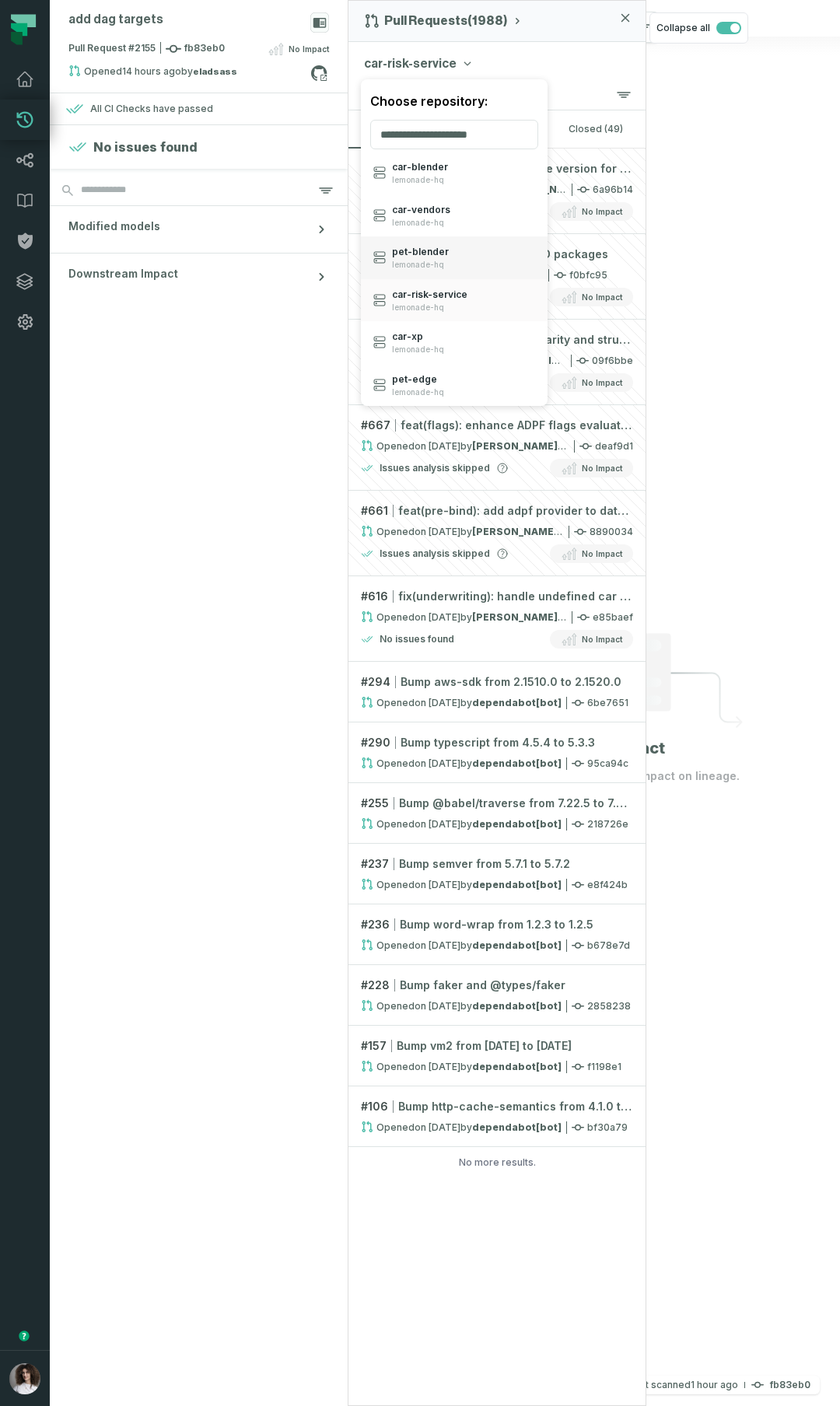
click at [518, 246] on div "pet- blender lemonade-hq" at bounding box center [454, 257] width 186 height 42
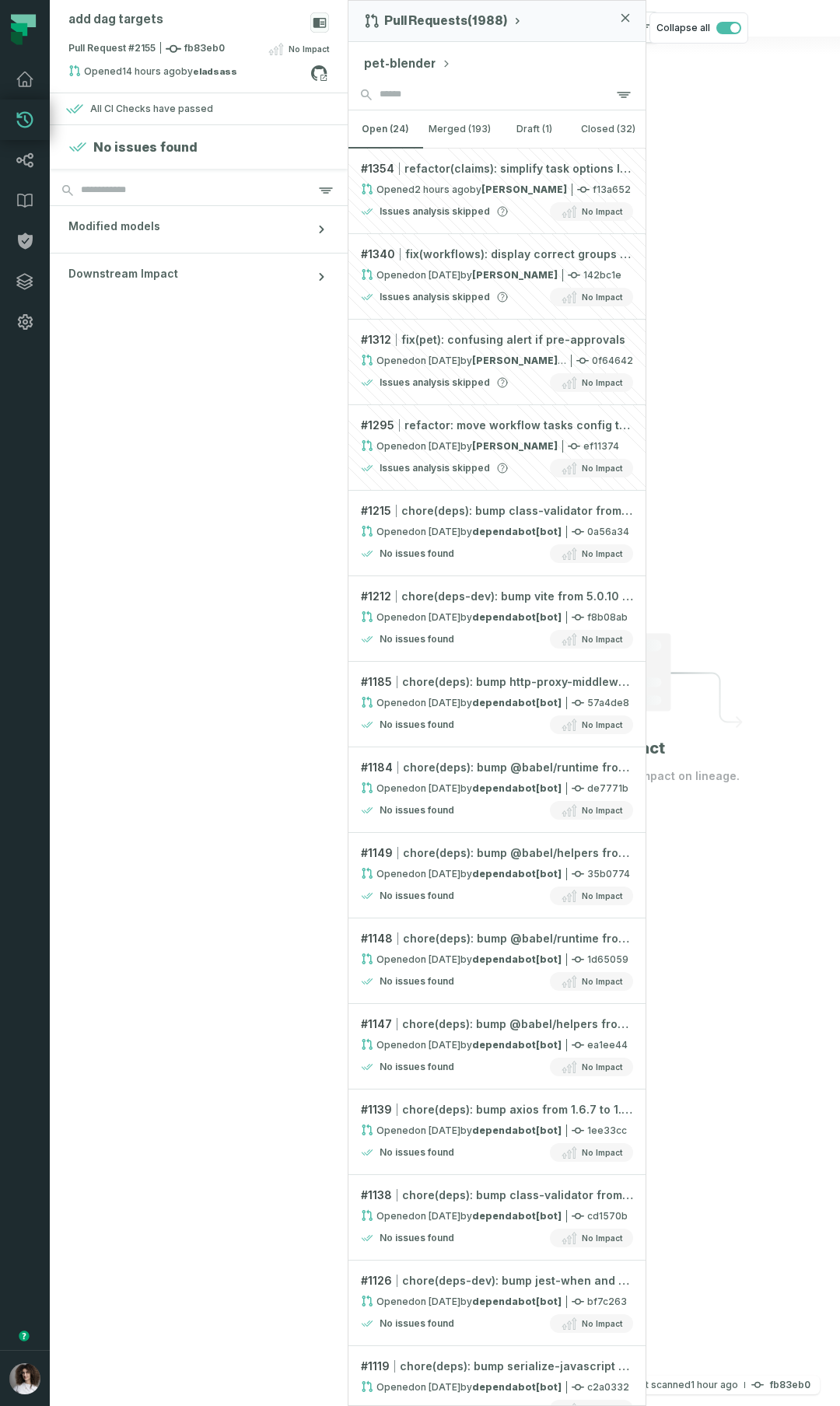
click at [403, 68] on button "pet-blender" at bounding box center [407, 63] width 87 height 19
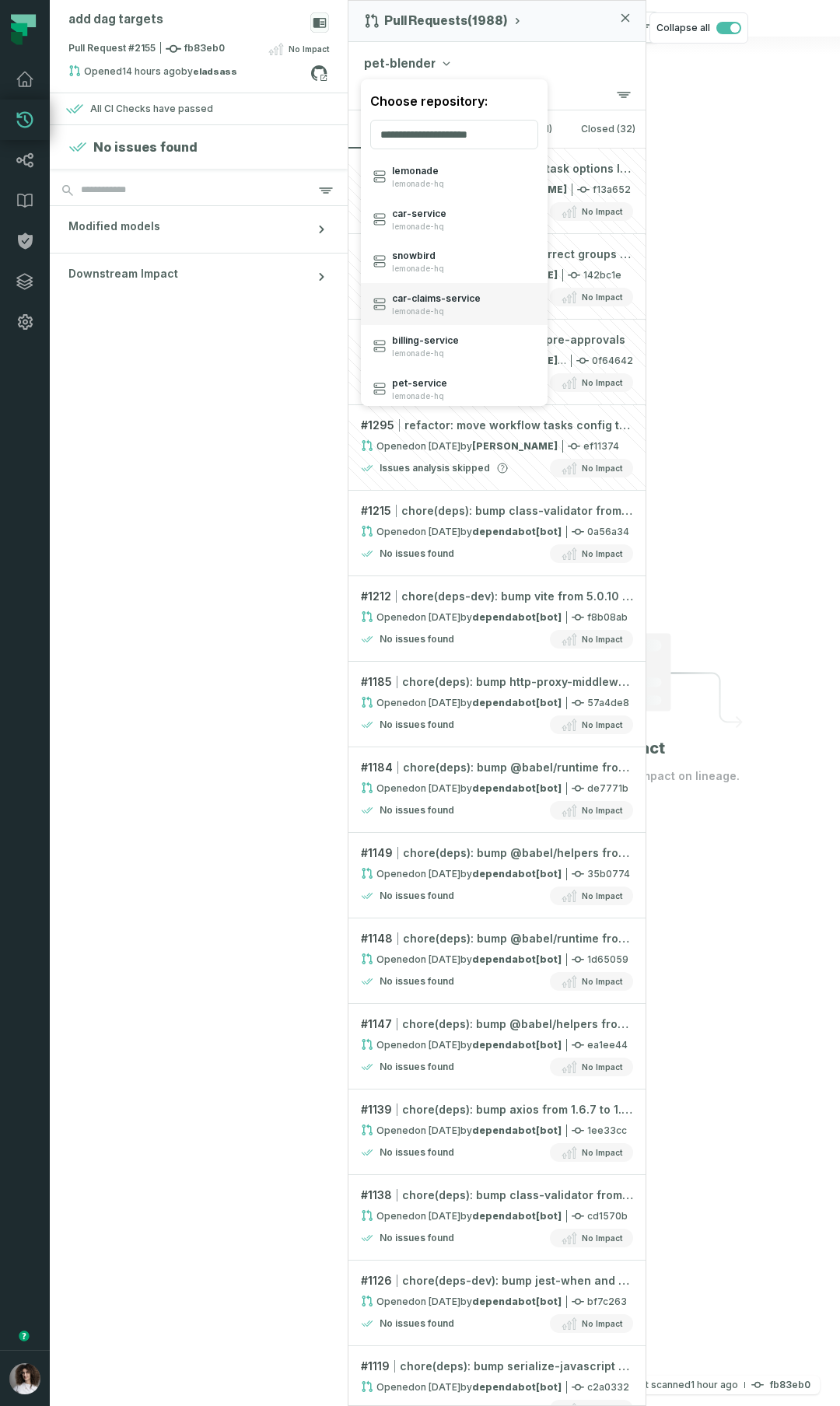
scroll to position [152, 0]
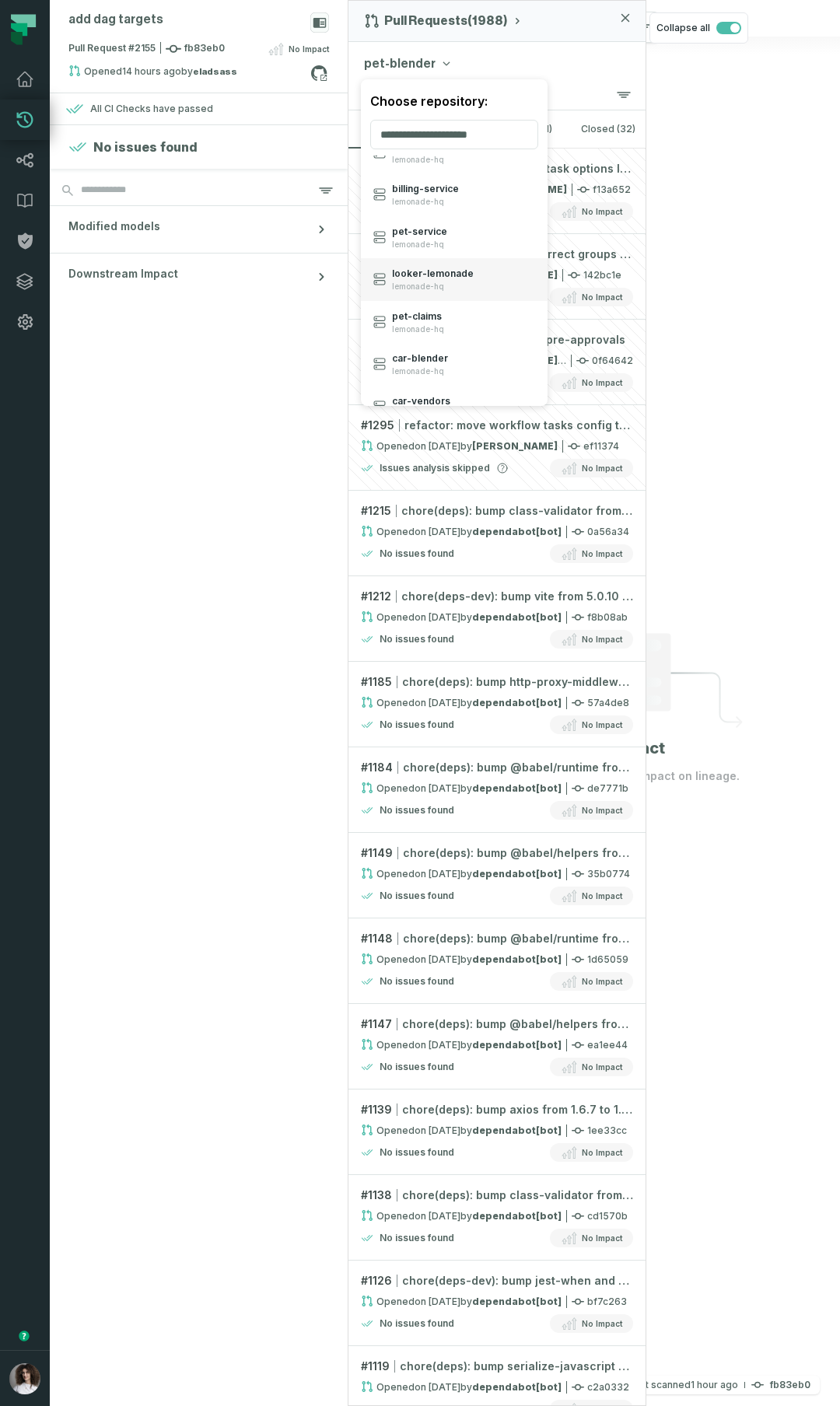
click at [491, 280] on div "looker- lemonade lemonade-hq" at bounding box center [454, 279] width 186 height 42
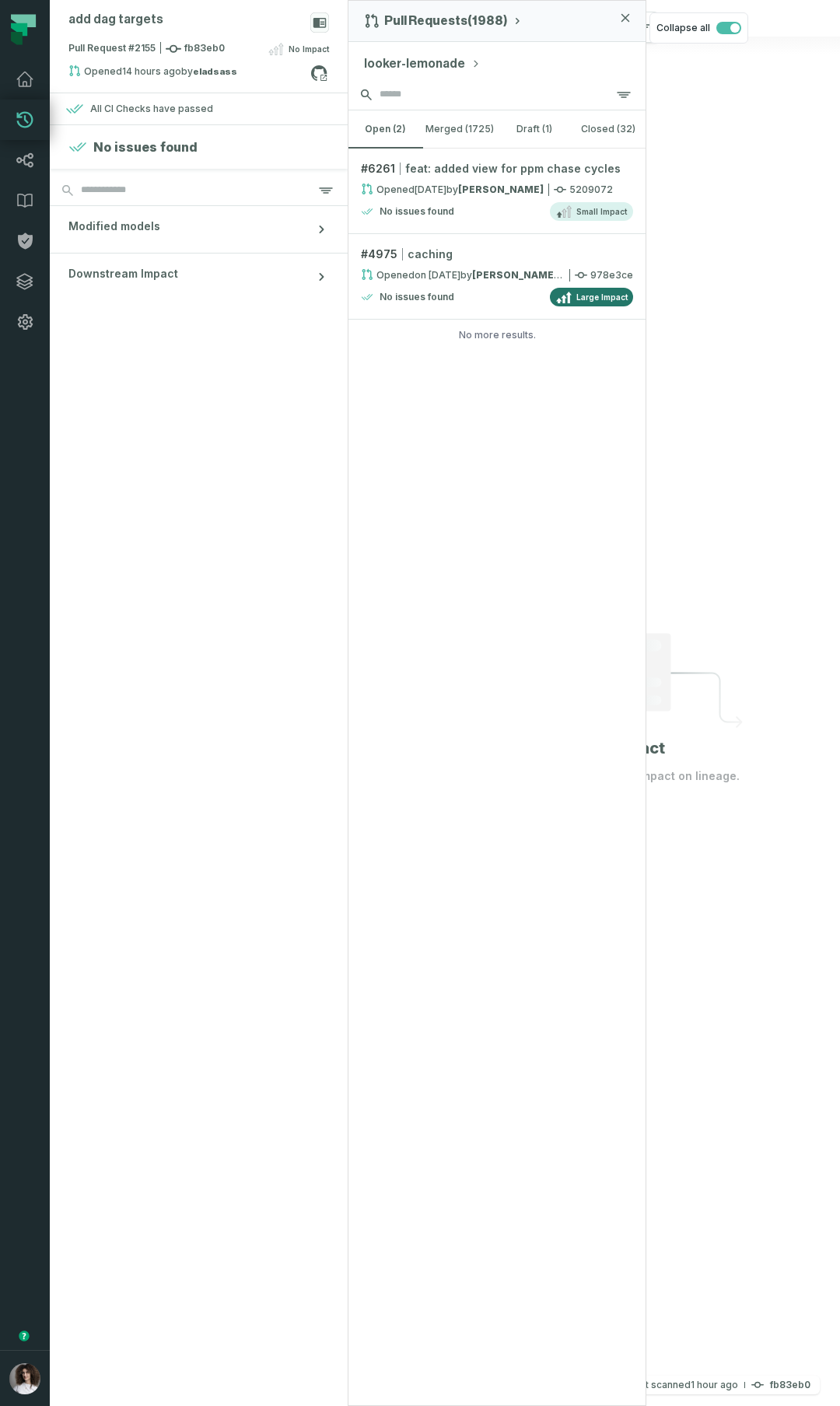
click at [389, 98] on input "search" at bounding box center [496, 95] width 297 height 32
click at [398, 94] on input "search" at bounding box center [496, 95] width 297 height 32
click at [28, 157] on icon at bounding box center [25, 160] width 19 height 19
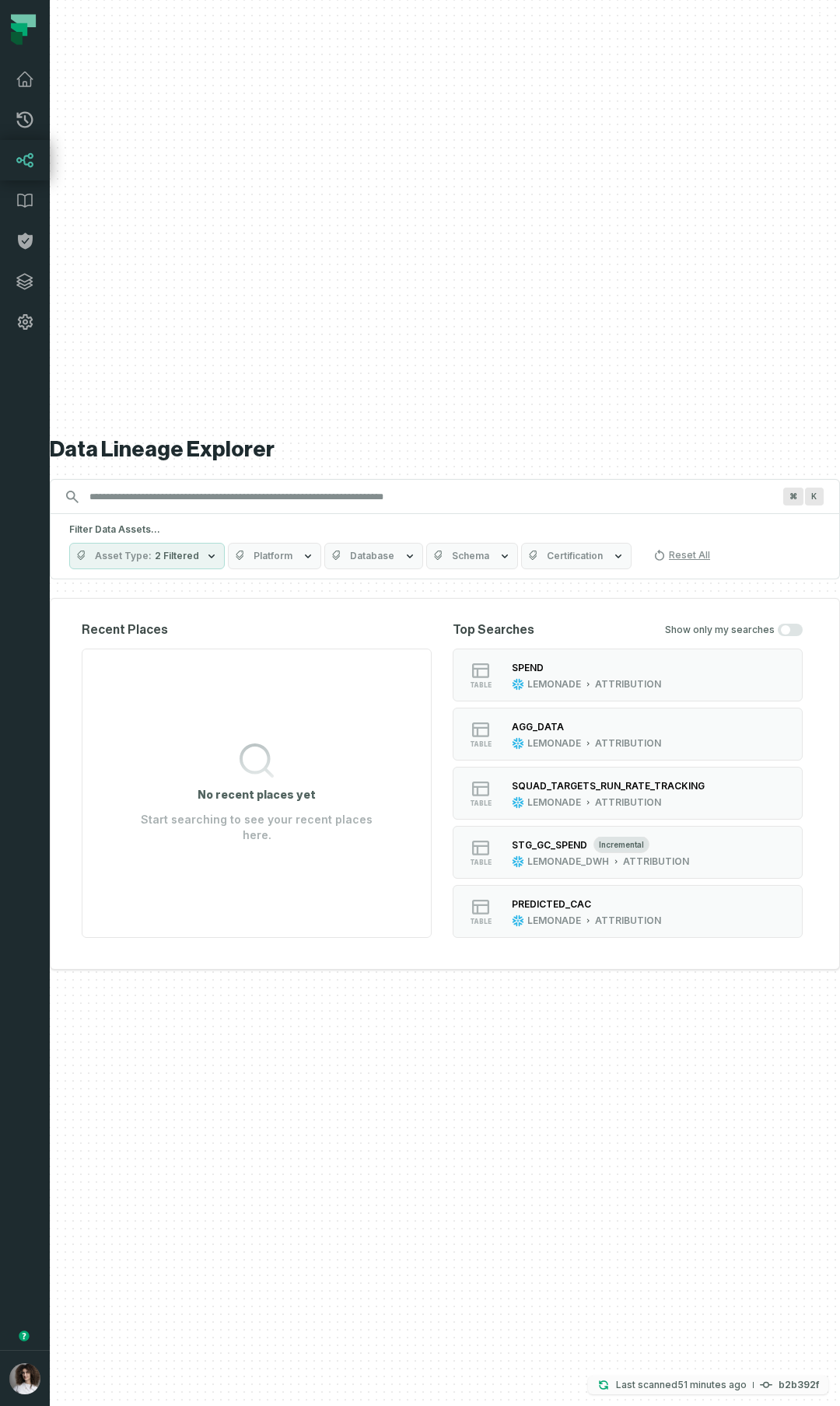
drag, startPoint x: 654, startPoint y: 1372, endPoint x: 642, endPoint y: 1389, distance: 20.8
click at [653, 1373] on div "Data Lineage Explorer Search for assets across the organization ⌘ K Filter Data…" at bounding box center [445, 703] width 791 height 1406
click at [640, 1390] on p "Last scanned [DATE] 1:10:09 PM" at bounding box center [681, 1385] width 131 height 16
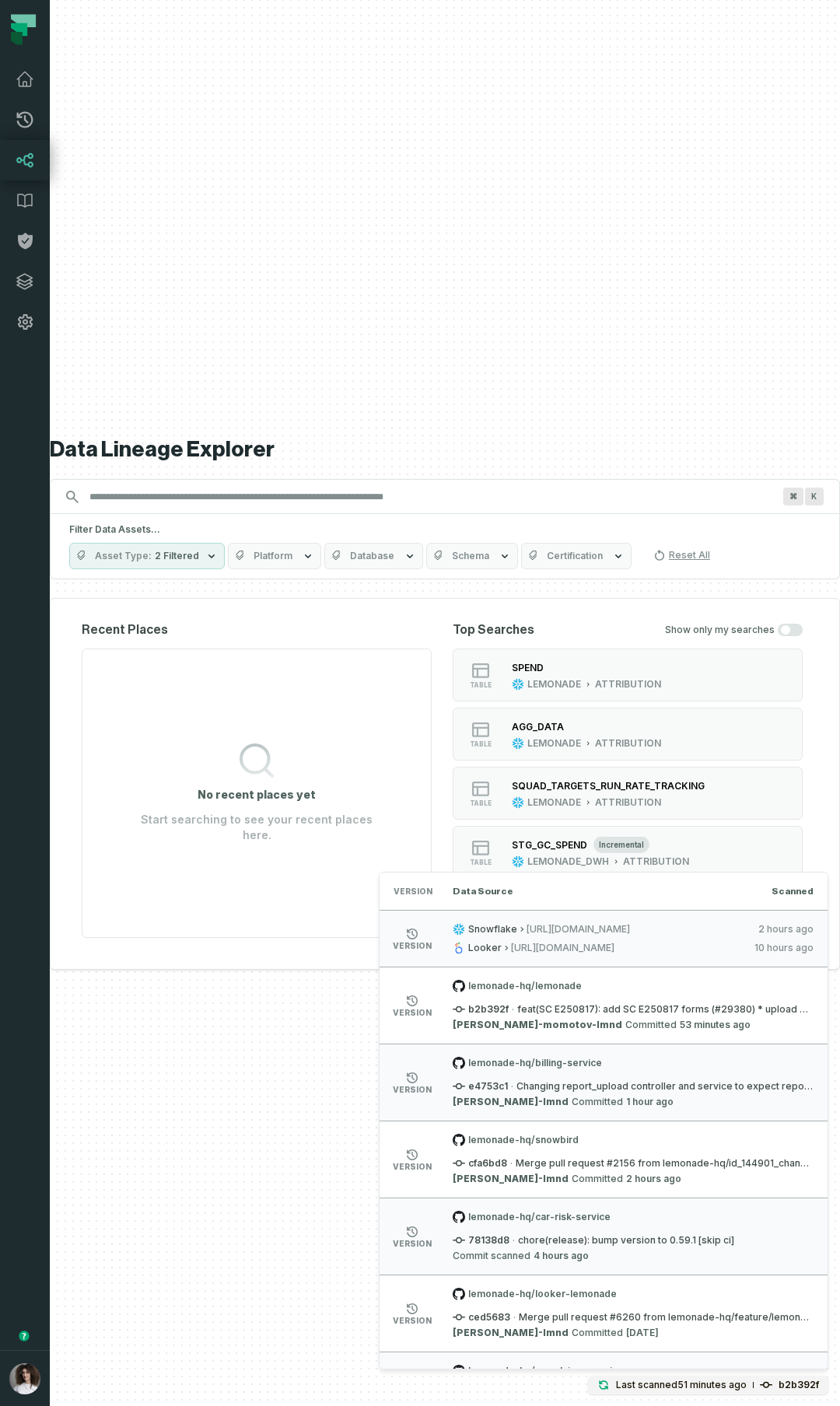
click at [473, 326] on div "Data Lineage Explorer Search for assets across the organization ⌘ K Filter Data…" at bounding box center [445, 703] width 791 height 1406
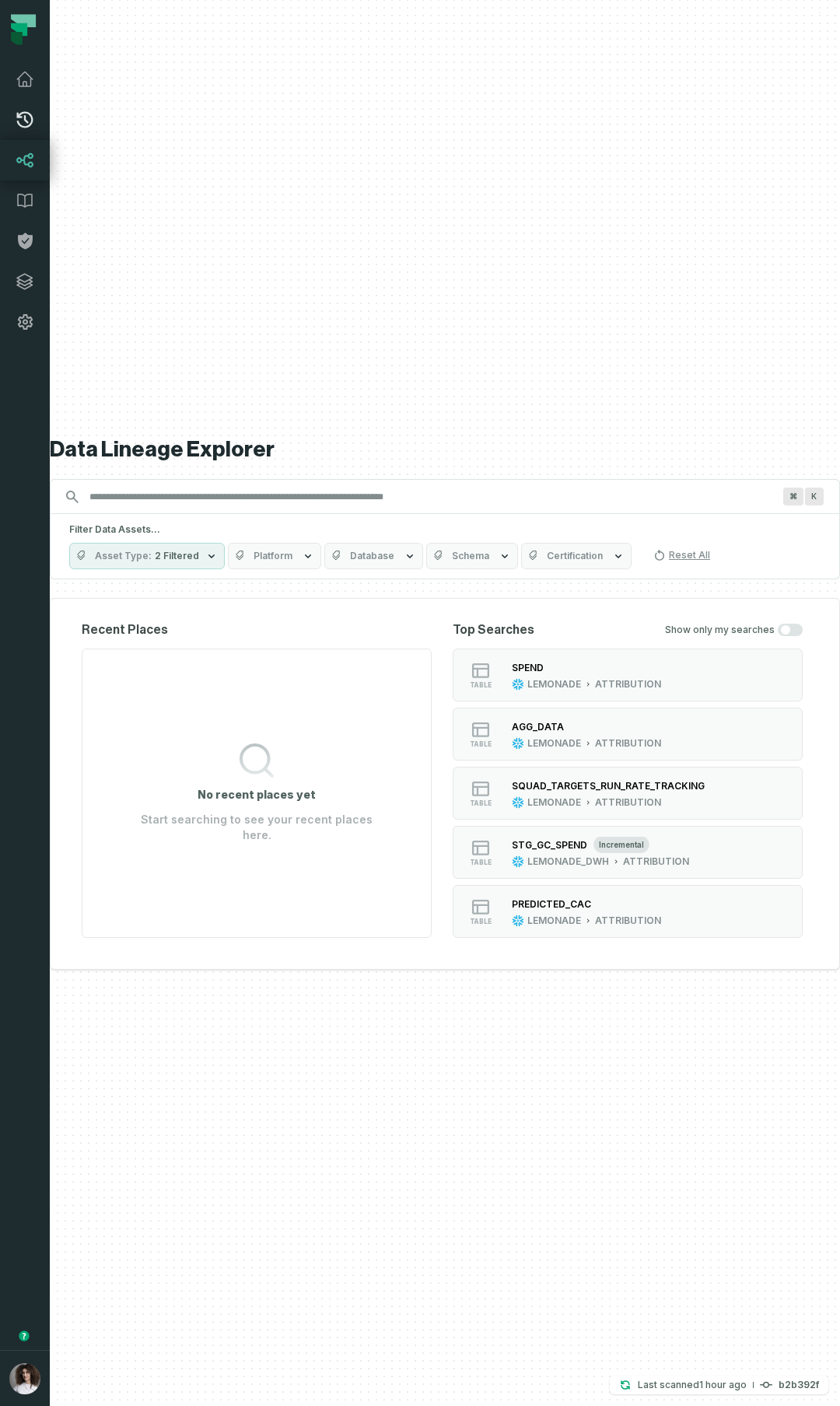
click at [31, 121] on icon at bounding box center [25, 119] width 19 height 19
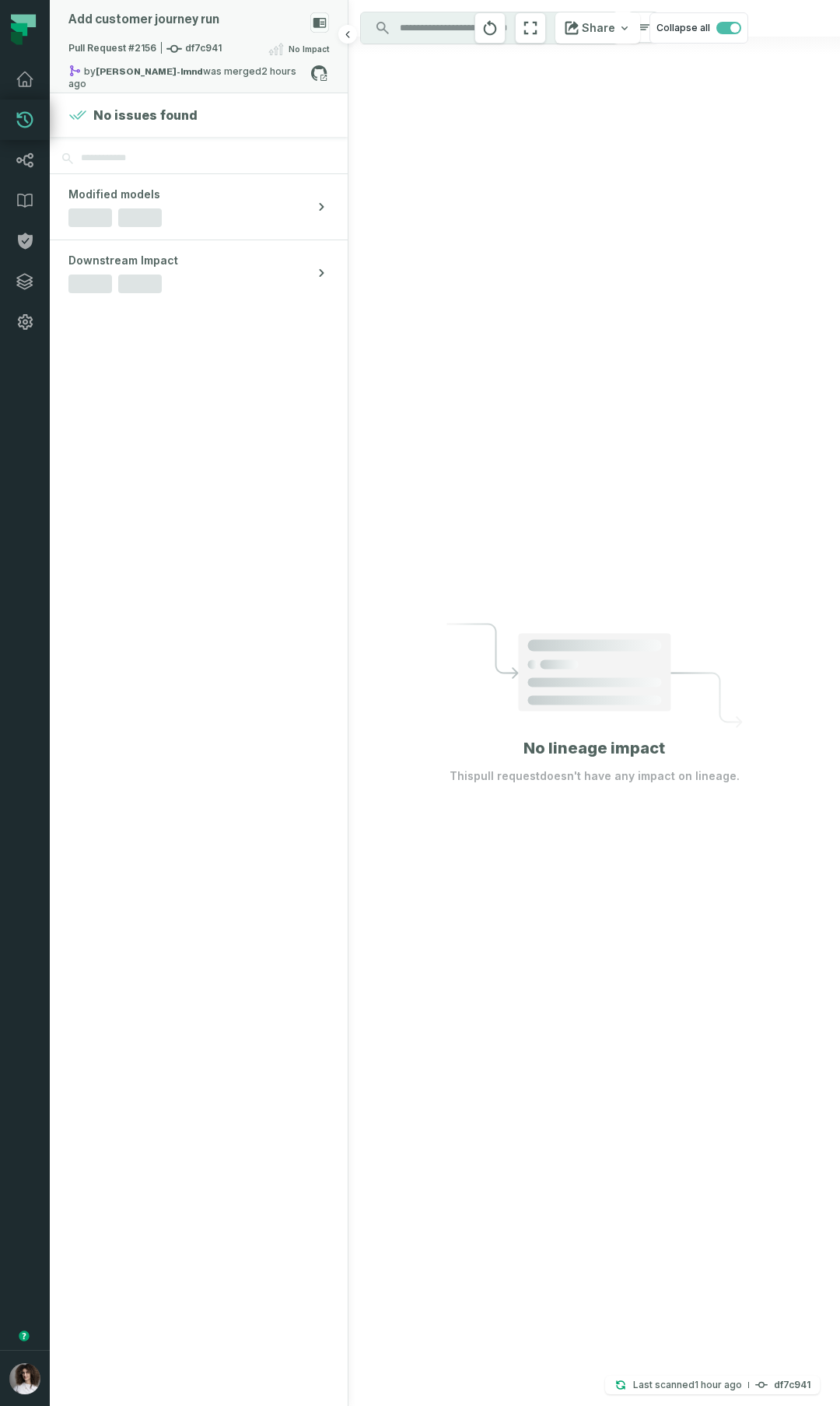
click at [214, 38] on div "Add customer journey run" at bounding box center [198, 27] width 260 height 28
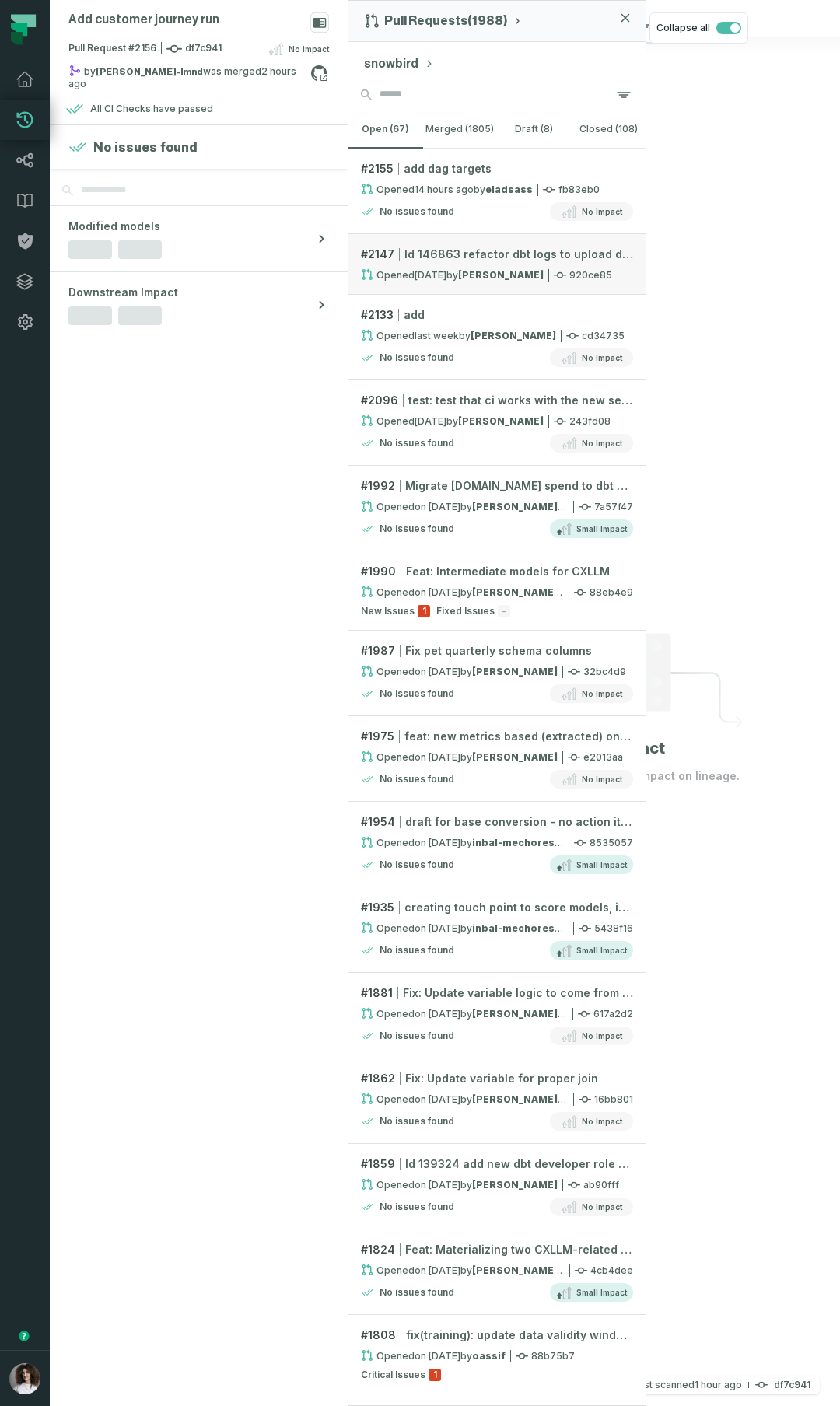
click at [543, 256] on span "Id 146863 refactor dbt logs to upload deliverables in ci" at bounding box center [519, 254] width 229 height 16
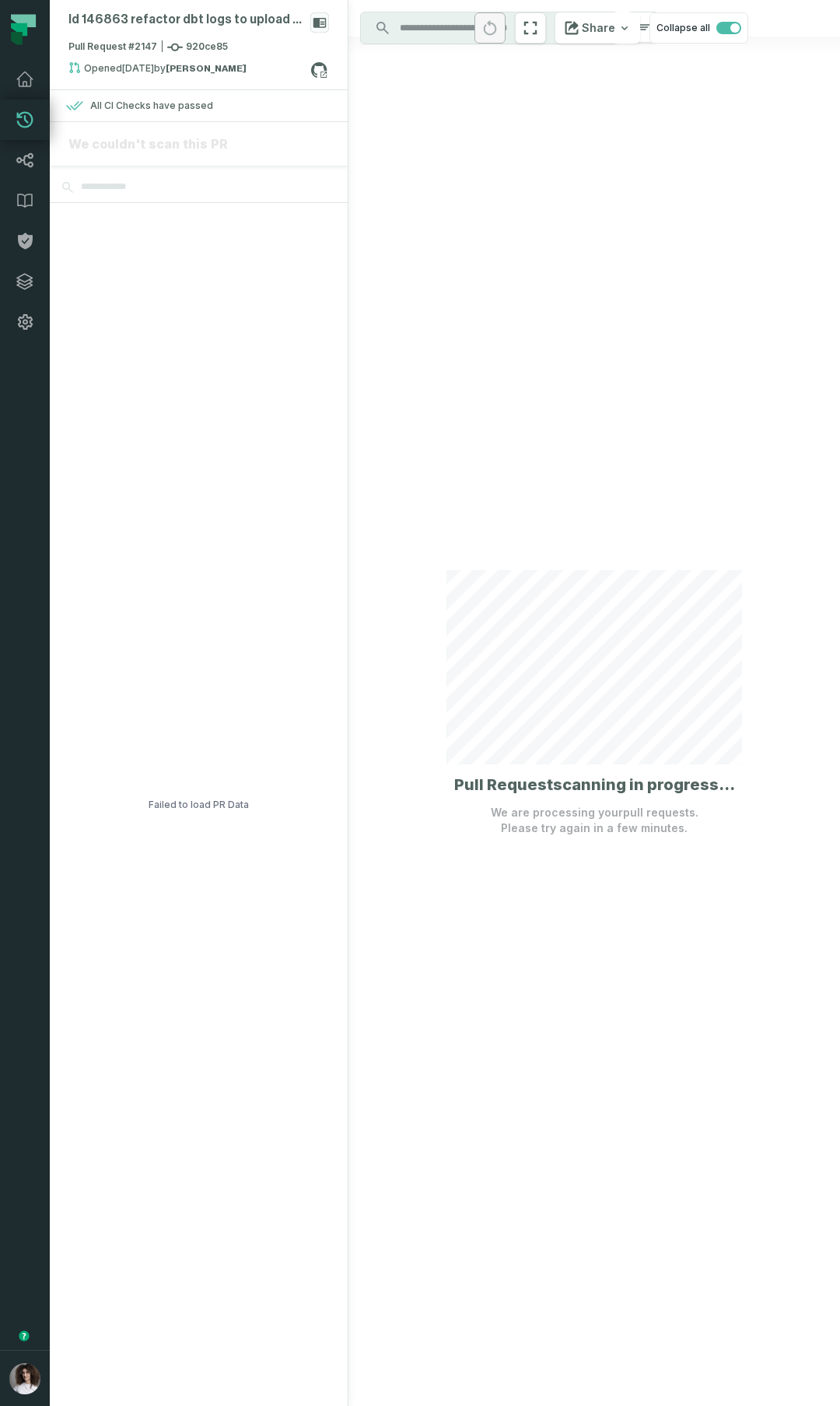
click at [538, 330] on div at bounding box center [594, 703] width 492 height 1406
